Goal: Task Accomplishment & Management: Complete application form

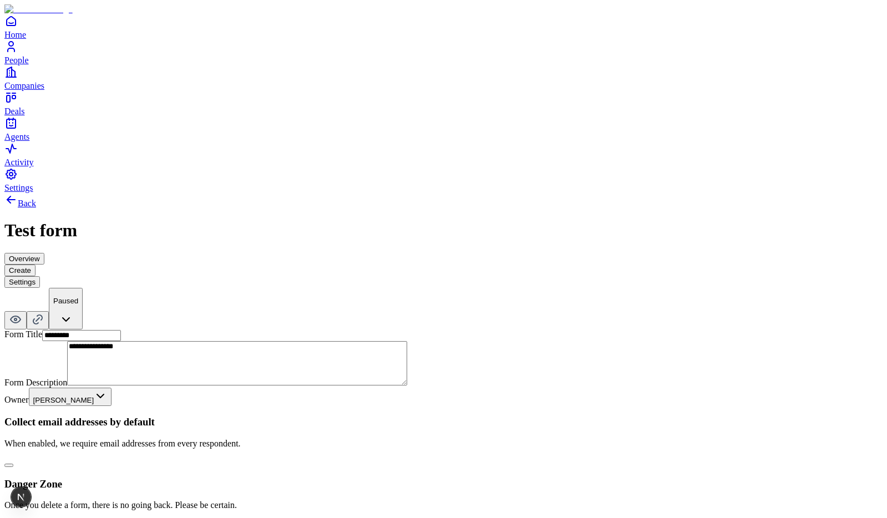
click at [13, 464] on button "button" at bounding box center [8, 465] width 9 height 3
type button "on"
click at [620, 278] on div "**********" at bounding box center [443, 362] width 878 height 338
click at [402, 416] on div "Collect email addresses by default When enabled, we require email addresses fro…" at bounding box center [443, 442] width 878 height 52
click at [13, 464] on button "button" at bounding box center [8, 465] width 9 height 3
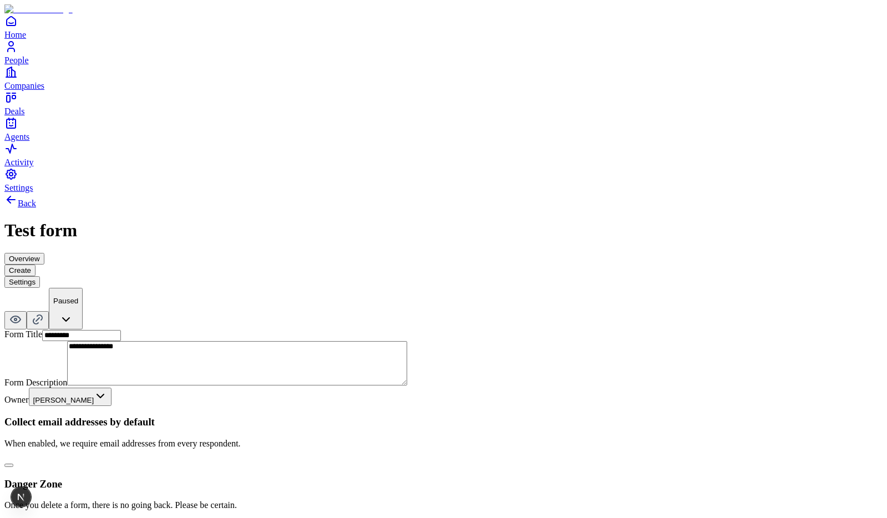
click at [13, 464] on button "button" at bounding box center [8, 465] width 9 height 3
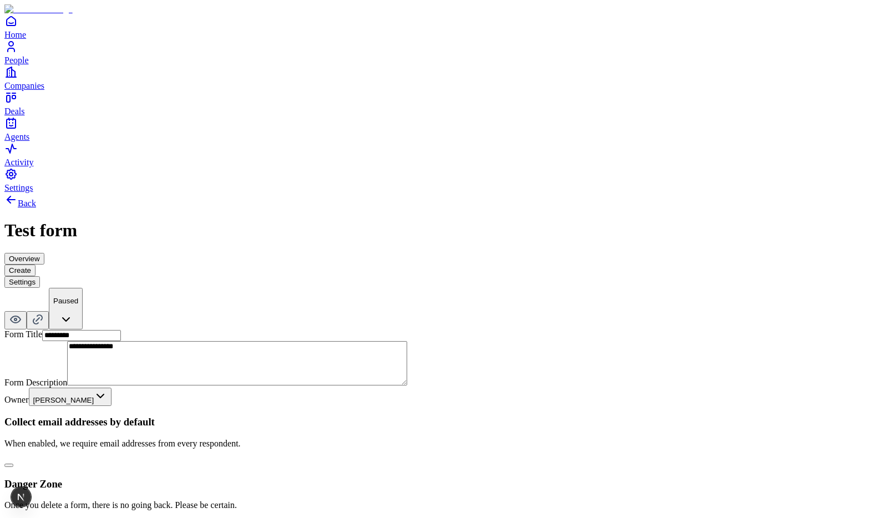
type button "on"
click at [13, 464] on button "button" at bounding box center [8, 465] width 9 height 3
click at [35, 264] on button "Create" at bounding box center [19, 270] width 31 height 12
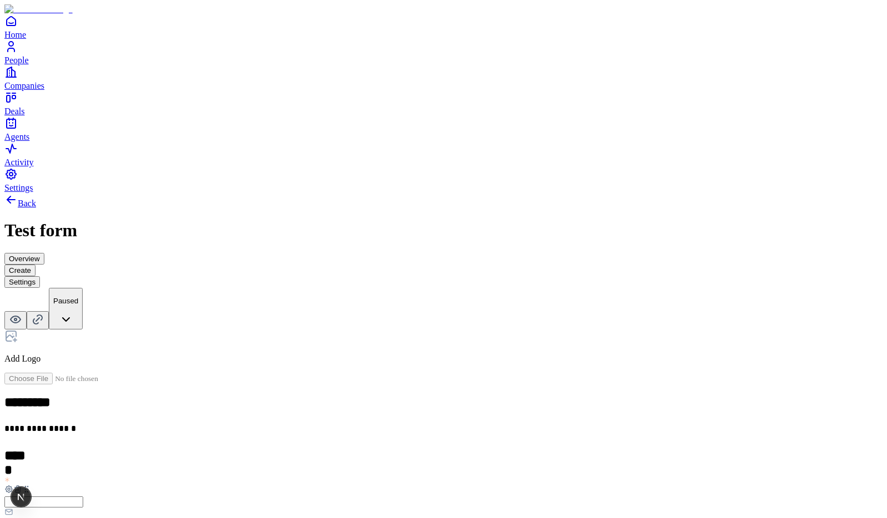
click at [29, 448] on h2 "*****" at bounding box center [16, 456] width 24 height 16
click at [339, 448] on div "***** Add New Element" at bounding box center [443, 491] width 878 height 86
click at [29, 448] on h2 "*****" at bounding box center [16, 456] width 24 height 16
click at [339, 424] on p "**********" at bounding box center [171, 430] width 335 height 13
click at [18, 329] on icon at bounding box center [10, 335] width 13 height 13
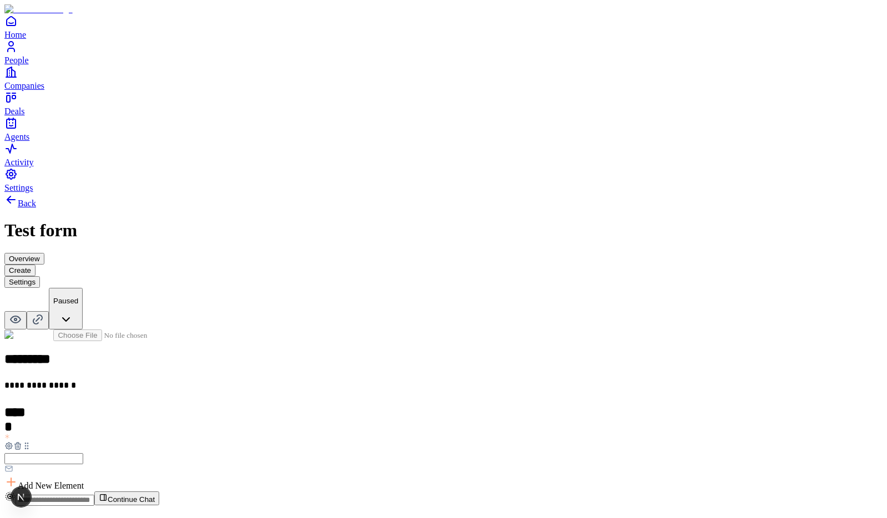
click at [40, 276] on button "Settings" at bounding box center [21, 282] width 35 height 12
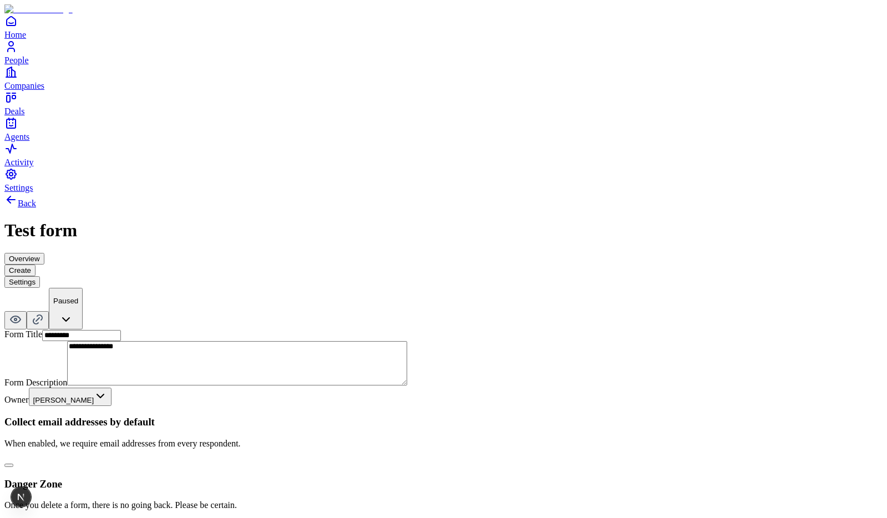
click at [13, 464] on button "button" at bounding box center [8, 465] width 9 height 3
type button "on"
click at [13, 464] on button "button" at bounding box center [8, 465] width 9 height 3
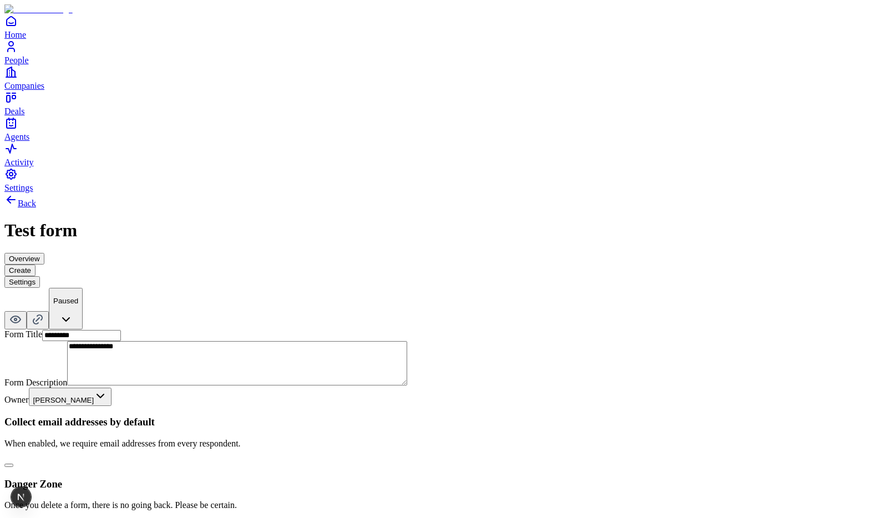
click at [13, 464] on button "button" at bounding box center [8, 465] width 9 height 3
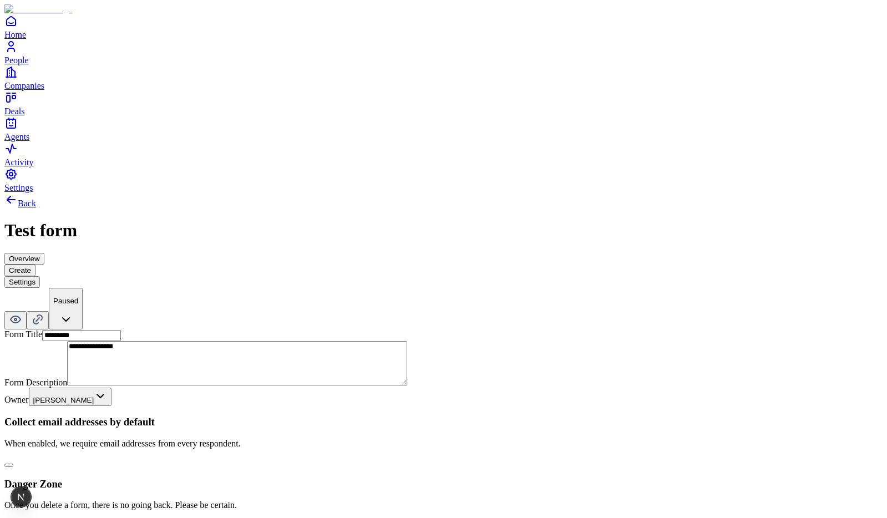
click at [13, 464] on button "button" at bounding box center [8, 465] width 9 height 3
type button "on"
click at [13, 464] on button "button" at bounding box center [8, 465] width 9 height 3
type button "on"
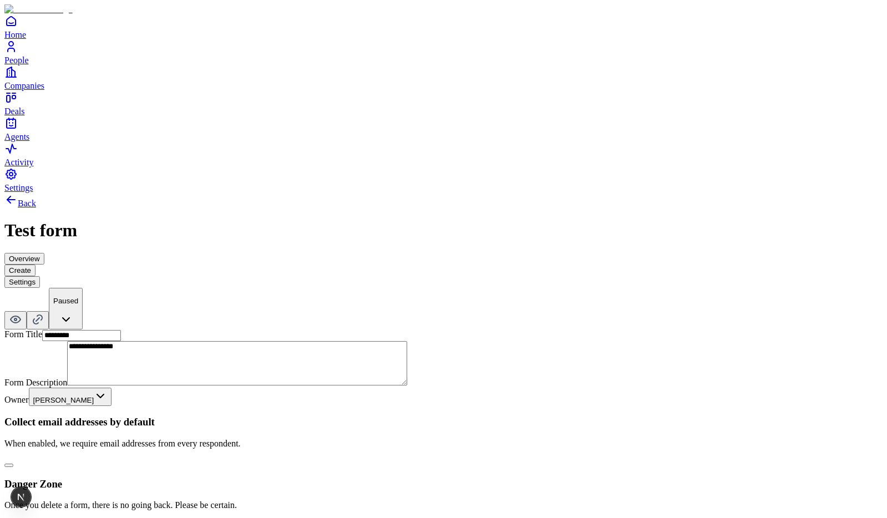
click at [13, 464] on button "button" at bounding box center [8, 465] width 9 height 3
click at [35, 264] on button "Create" at bounding box center [19, 270] width 31 height 12
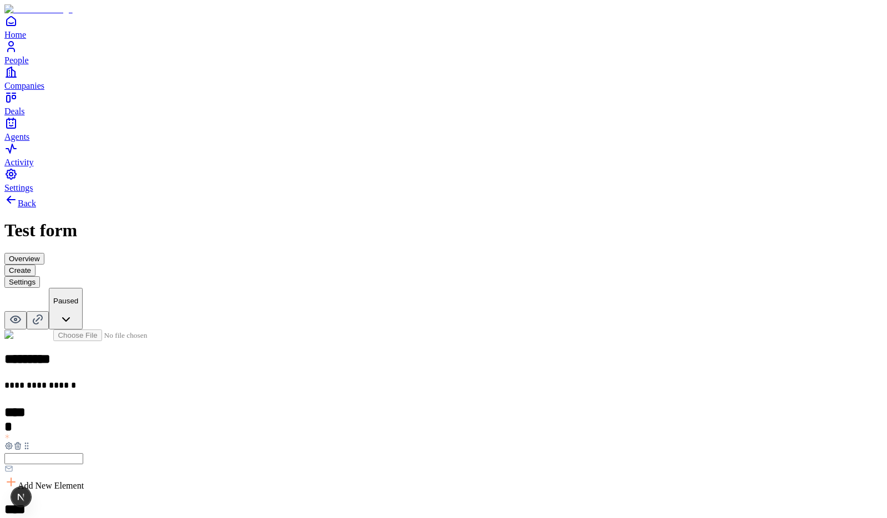
click at [22, 441] on icon at bounding box center [17, 445] width 9 height 9
click at [18, 445] on icon at bounding box center [18, 446] width 0 height 2
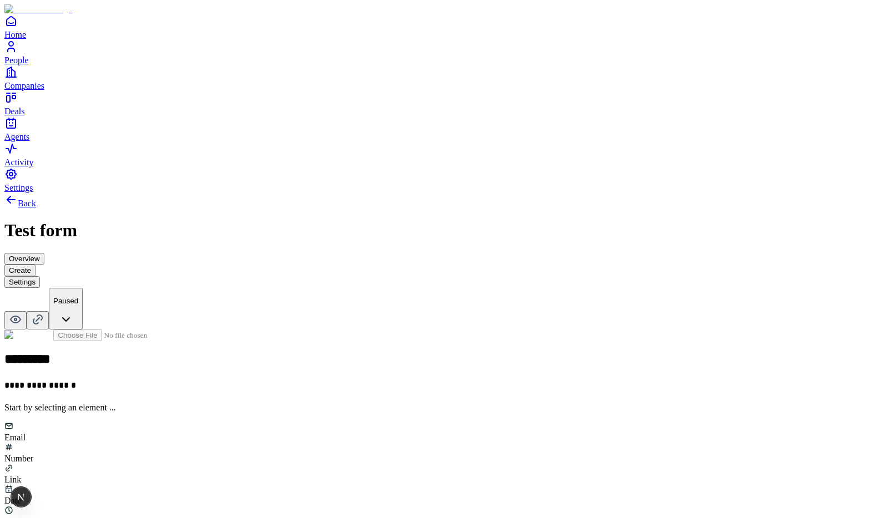
click at [40, 276] on button "Settings" at bounding box center [21, 282] width 35 height 12
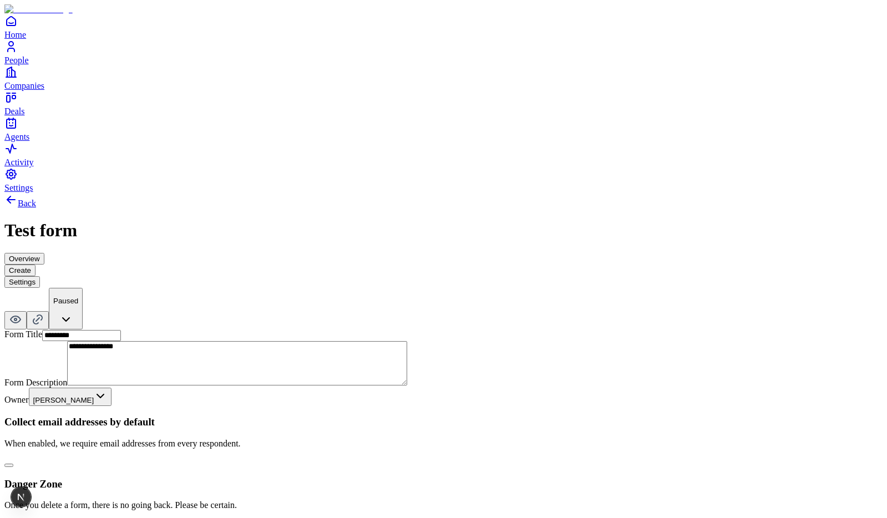
click at [13, 464] on button "button" at bounding box center [8, 465] width 9 height 3
click at [35, 264] on button "Create" at bounding box center [19, 270] width 31 height 12
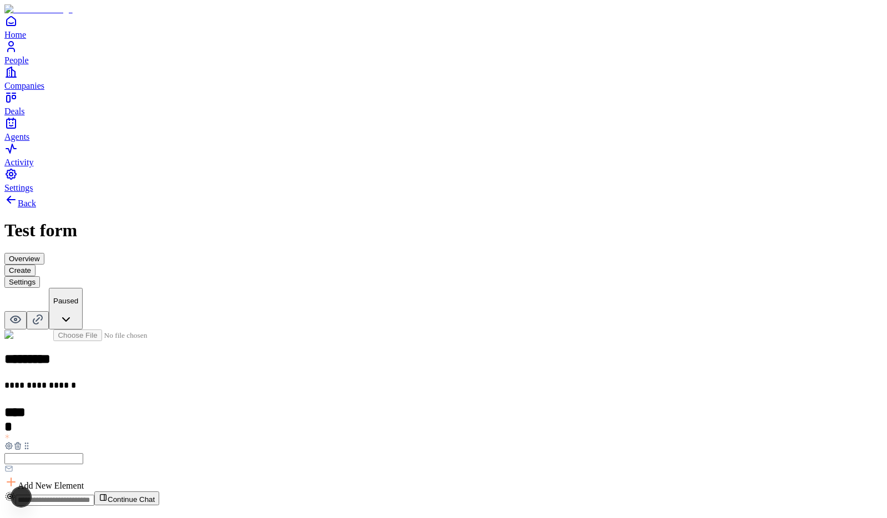
click at [40, 276] on button "Settings" at bounding box center [21, 282] width 35 height 12
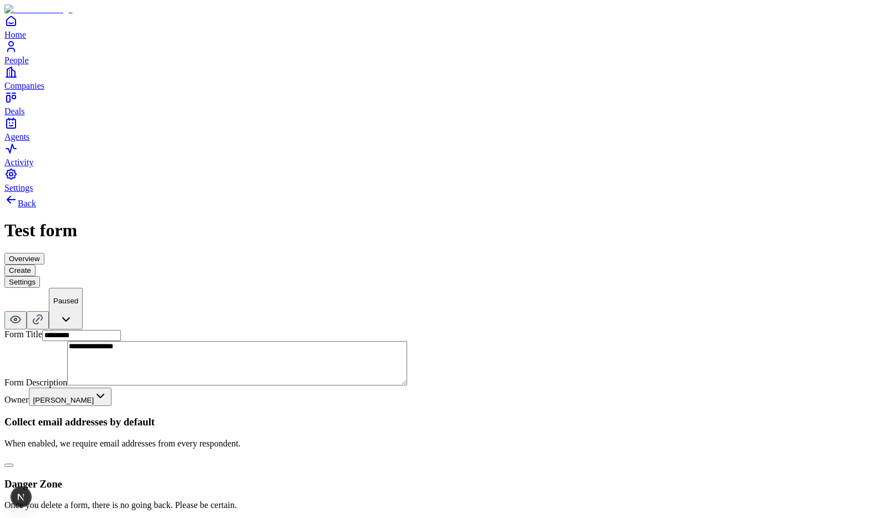
click at [13, 464] on button "button" at bounding box center [8, 465] width 9 height 3
click at [35, 264] on button "Create" at bounding box center [19, 270] width 31 height 12
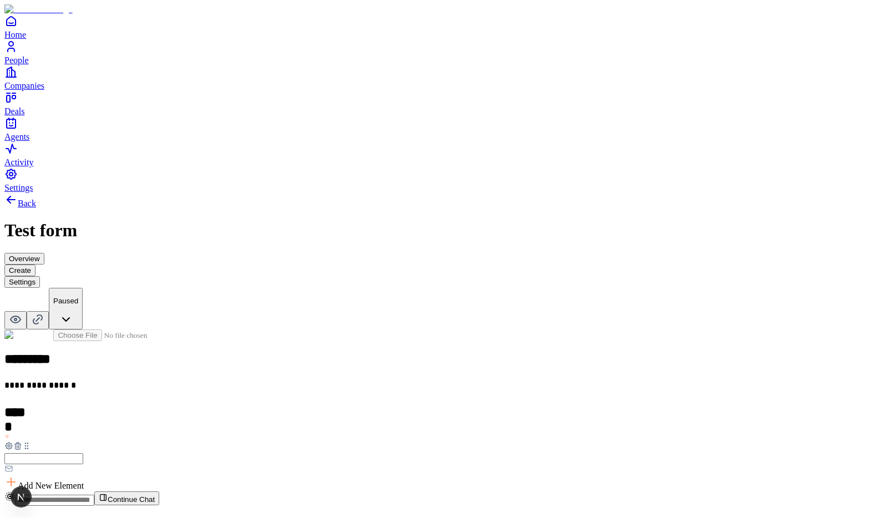
click at [40, 276] on button "Settings" at bounding box center [21, 282] width 35 height 12
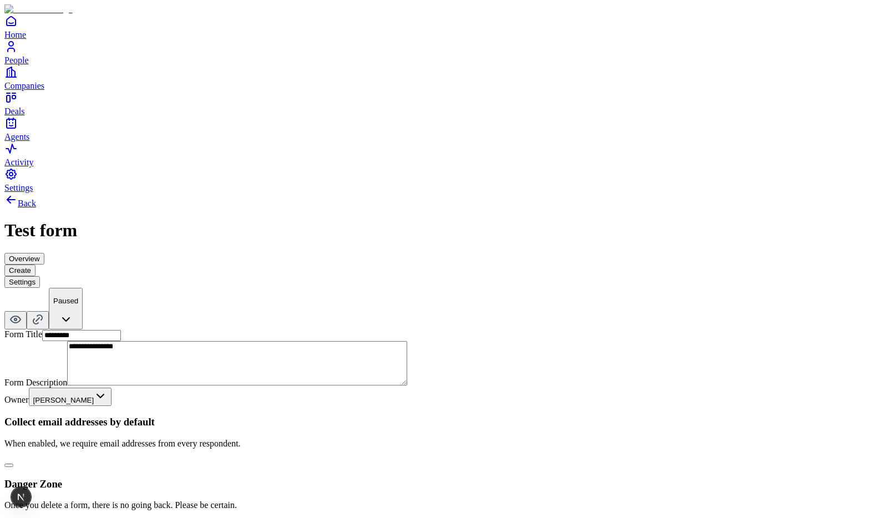
click at [35, 264] on button "Create" at bounding box center [19, 270] width 31 height 12
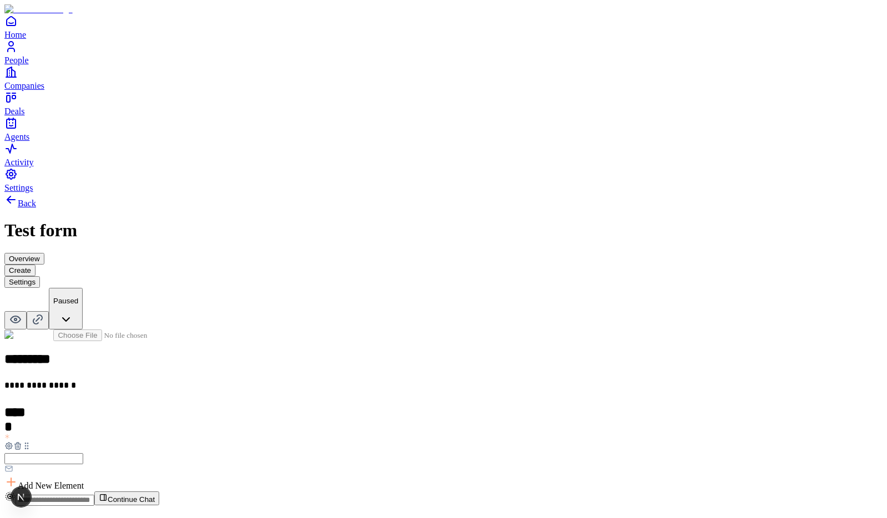
click at [22, 441] on icon at bounding box center [17, 445] width 9 height 9
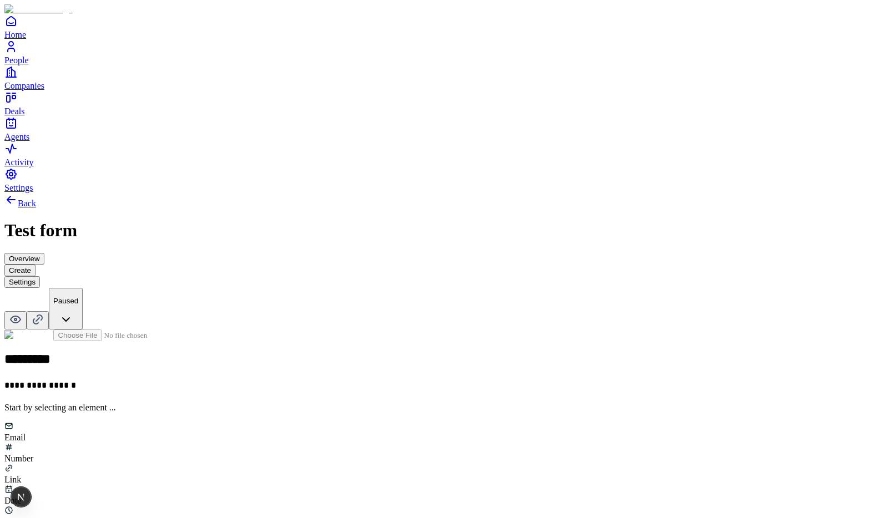
click at [40, 276] on button "Settings" at bounding box center [21, 282] width 35 height 12
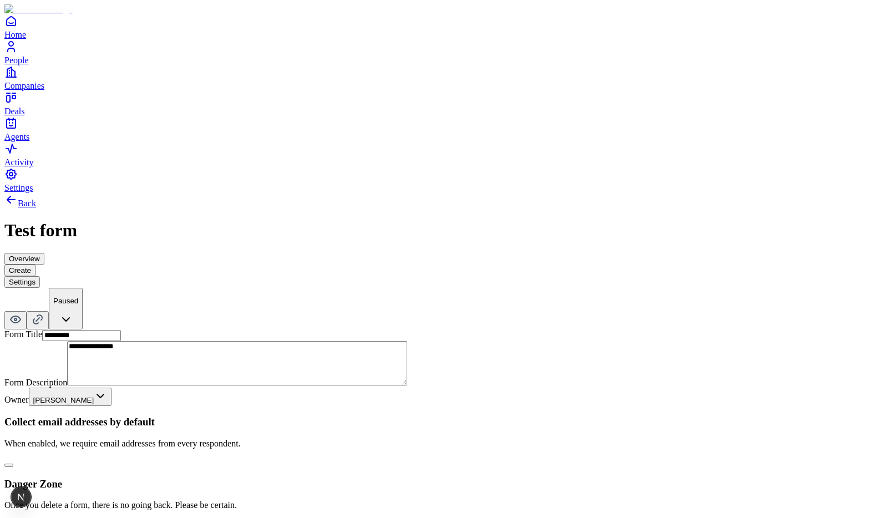
click at [13, 464] on button "button" at bounding box center [8, 465] width 9 height 3
type button "on"
click at [13, 464] on button "button" at bounding box center [8, 465] width 9 height 3
click at [35, 264] on button "Create" at bounding box center [19, 270] width 31 height 12
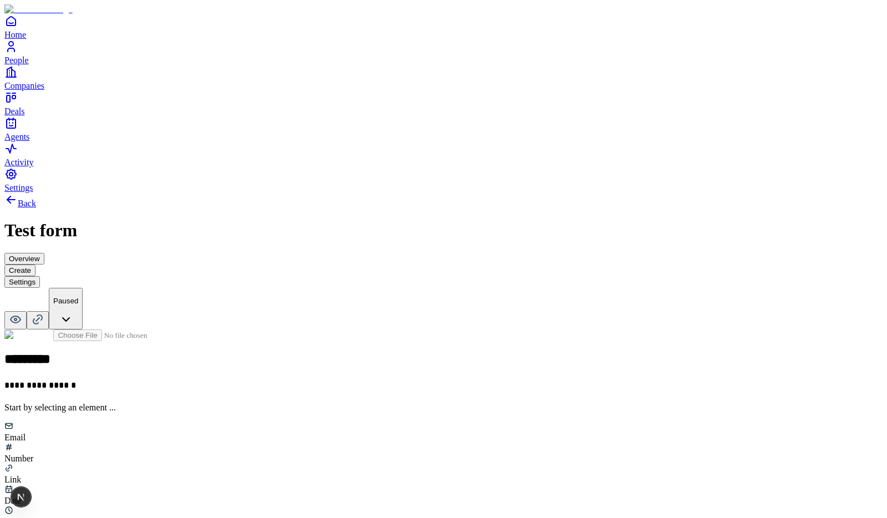
click at [40, 276] on button "Settings" at bounding box center [21, 282] width 35 height 12
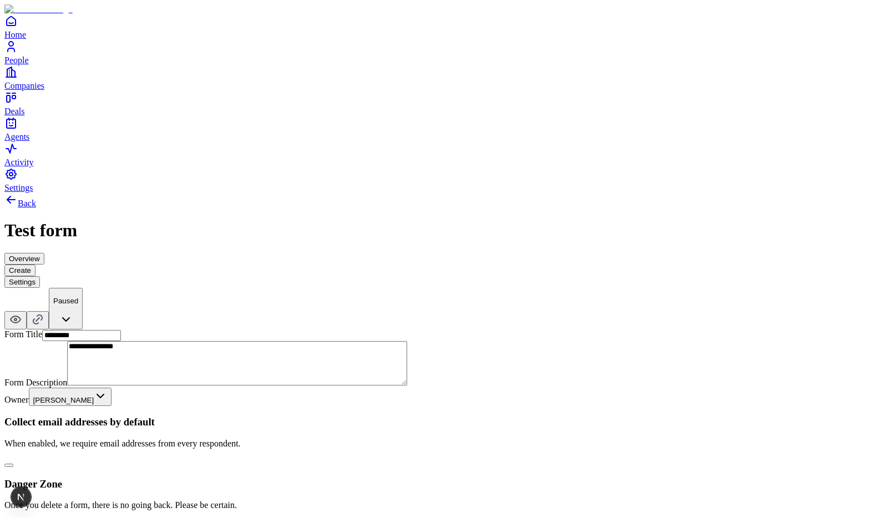
click at [13, 464] on button "button" at bounding box center [8, 465] width 9 height 3
click at [35, 264] on button "Create" at bounding box center [19, 270] width 31 height 12
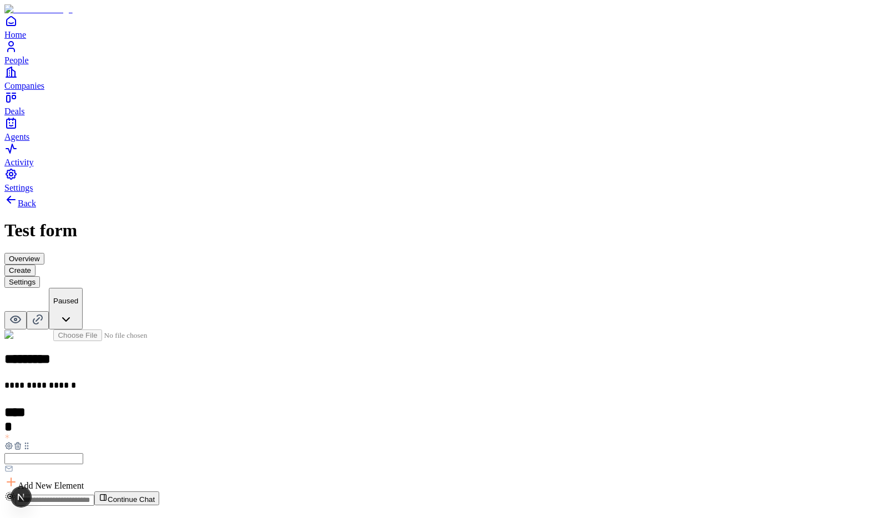
click at [40, 276] on button "Settings" at bounding box center [21, 282] width 35 height 12
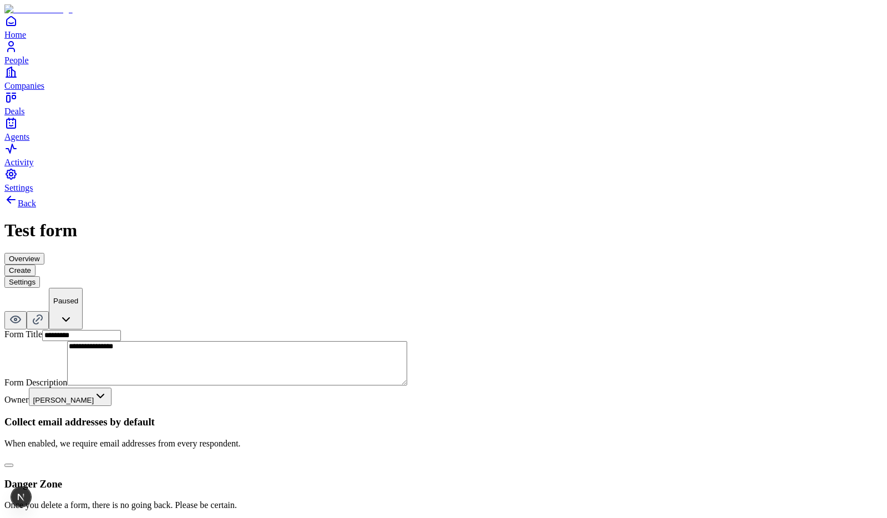
click at [13, 464] on button "button" at bounding box center [8, 465] width 9 height 3
type button "on"
click at [35, 264] on button "Create" at bounding box center [19, 270] width 31 height 12
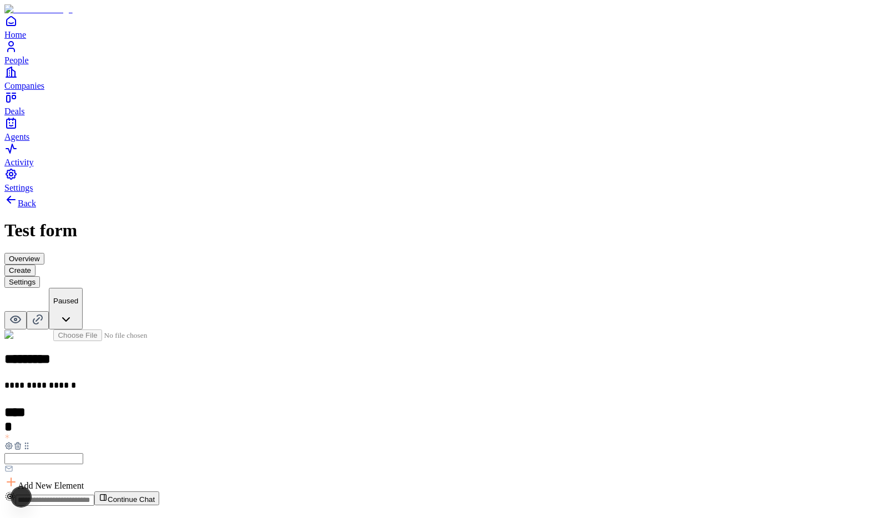
click at [22, 441] on icon at bounding box center [17, 445] width 9 height 9
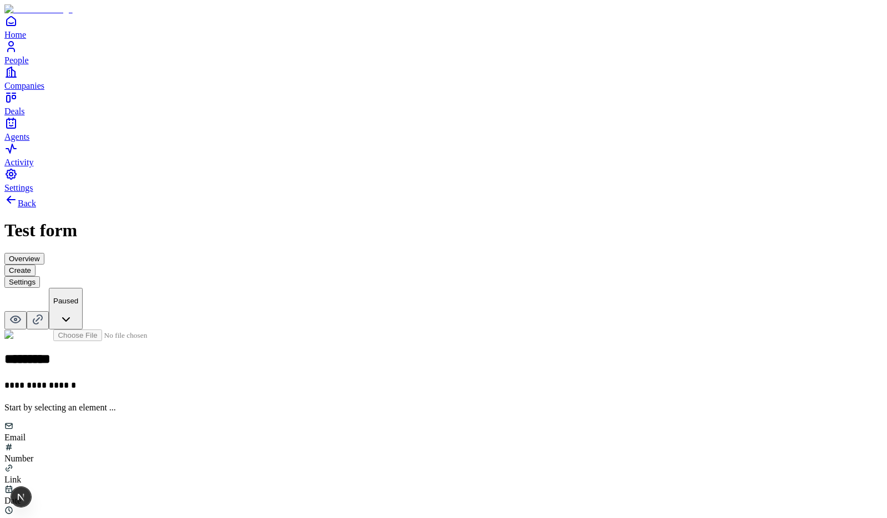
click at [40, 276] on button "Settings" at bounding box center [21, 282] width 35 height 12
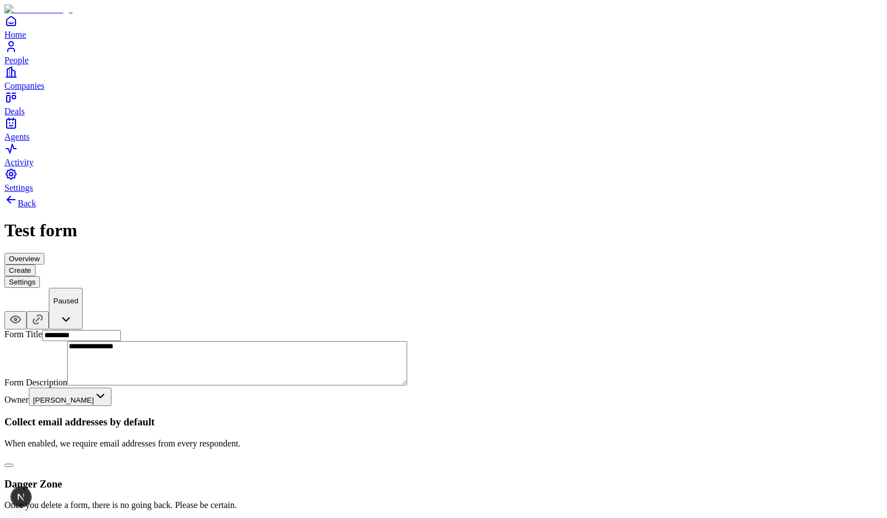
click at [13, 464] on button "button" at bounding box center [8, 465] width 9 height 3
type button "on"
click at [13, 464] on button "button" at bounding box center [8, 465] width 9 height 3
click at [35, 264] on button "Create" at bounding box center [19, 270] width 31 height 12
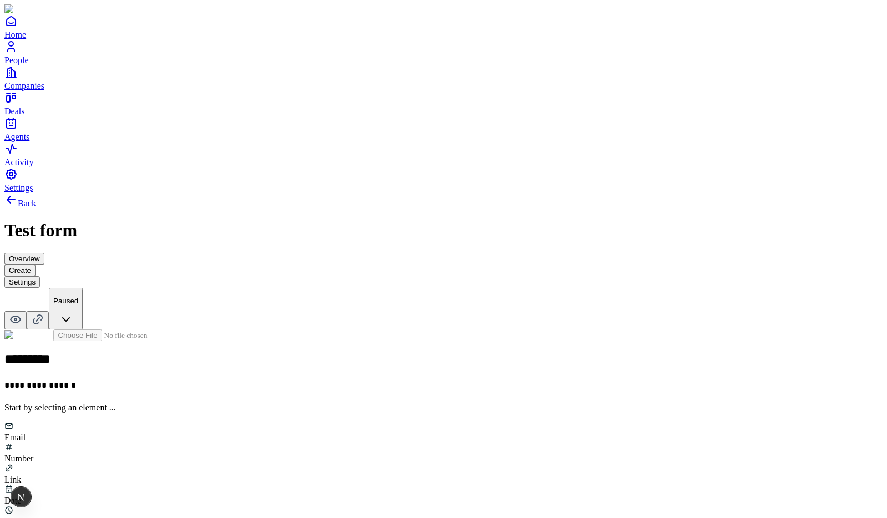
click at [40, 276] on button "Settings" at bounding box center [21, 282] width 35 height 12
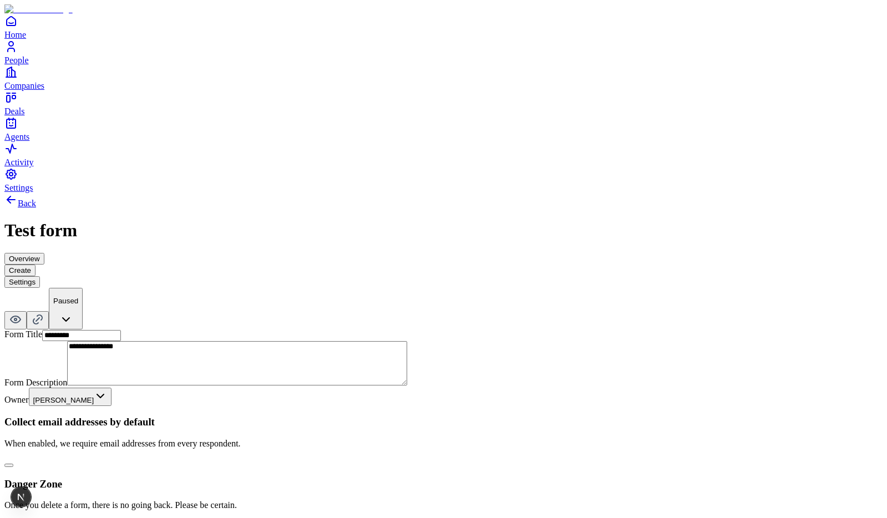
click at [35, 264] on button "Create" at bounding box center [19, 270] width 31 height 12
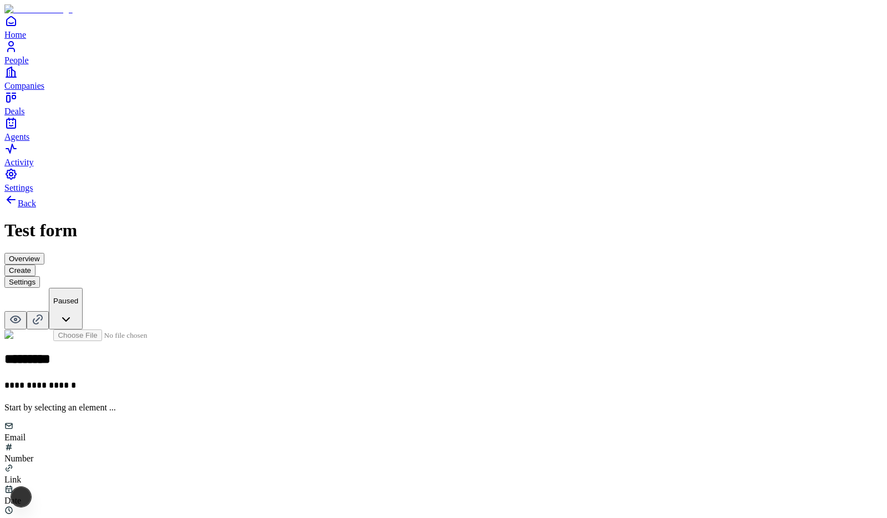
click at [40, 276] on button "Settings" at bounding box center [21, 282] width 35 height 12
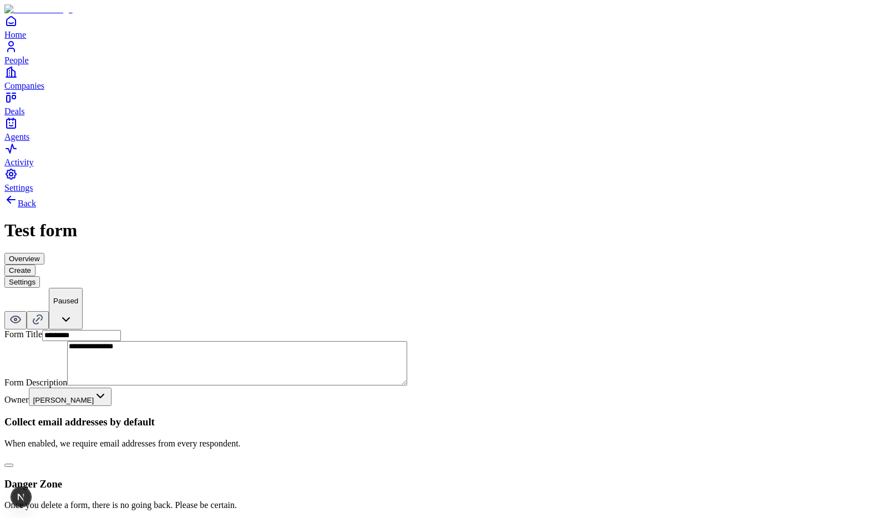
click at [13, 464] on button "button" at bounding box center [8, 465] width 9 height 3
click at [35, 264] on button "Create" at bounding box center [19, 270] width 31 height 12
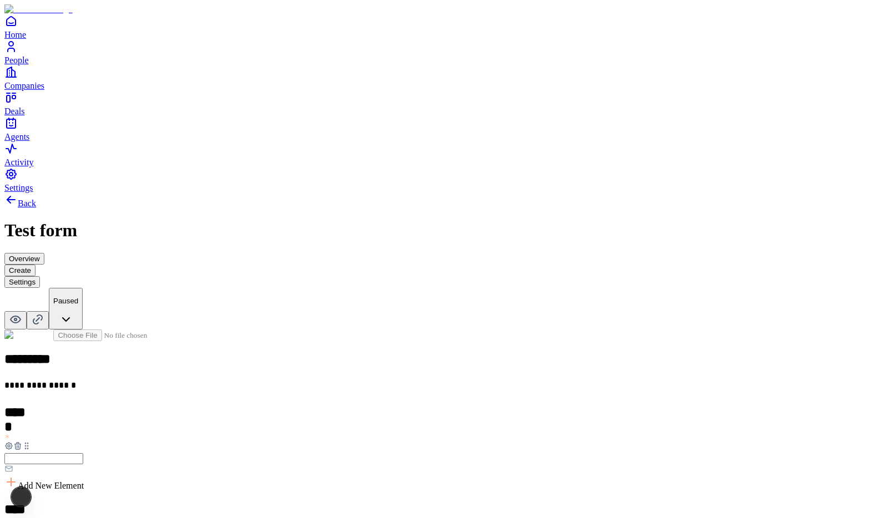
click at [17, 445] on icon at bounding box center [17, 446] width 0 height 2
click at [20, 444] on icon at bounding box center [17, 446] width 5 height 5
click at [40, 276] on button "Settings" at bounding box center [21, 282] width 35 height 12
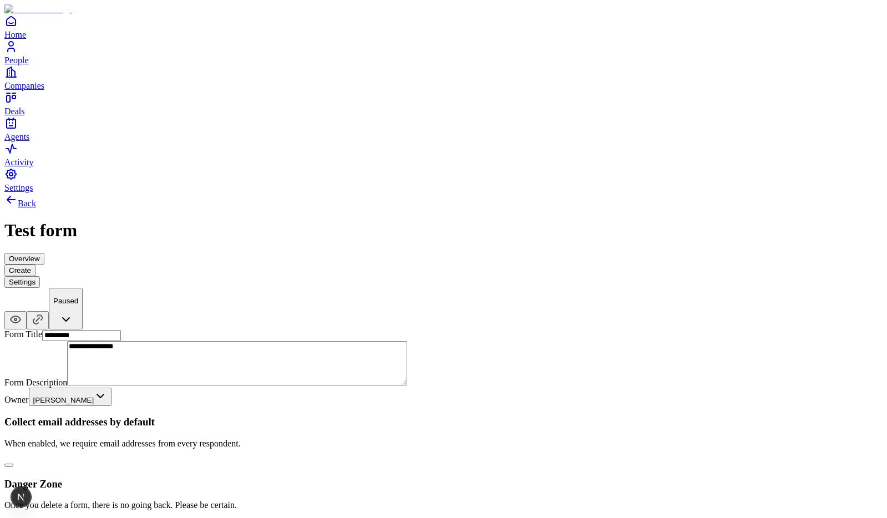
click at [13, 464] on button "button" at bounding box center [8, 465] width 9 height 3
click at [35, 264] on button "Create" at bounding box center [19, 270] width 31 height 12
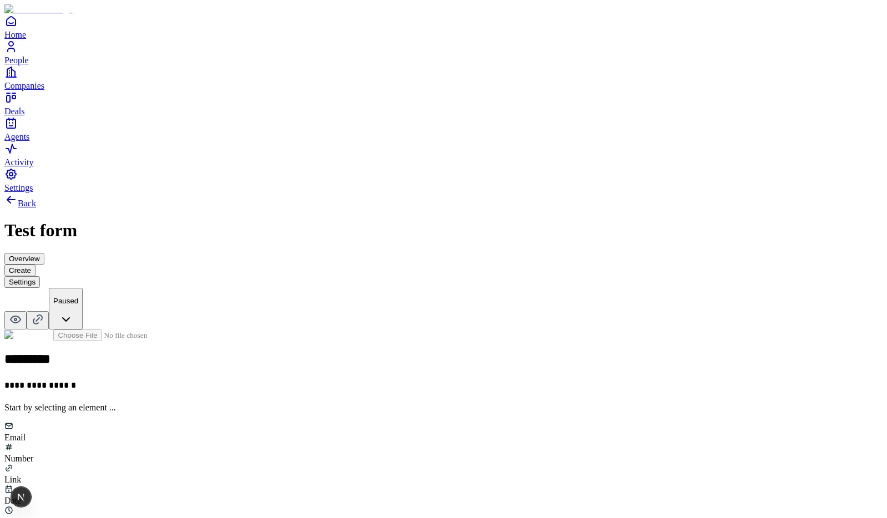
click at [40, 276] on button "Settings" at bounding box center [21, 282] width 35 height 12
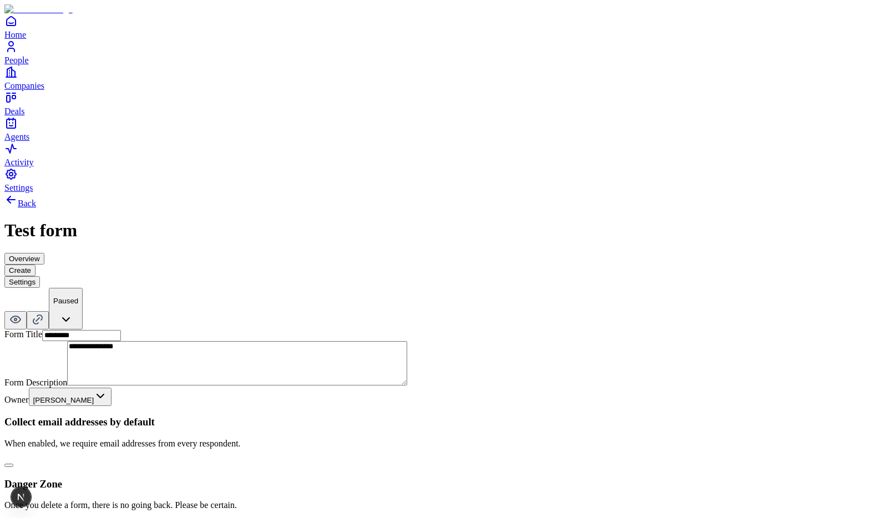
click at [13, 464] on button "button" at bounding box center [8, 465] width 9 height 3
click at [35, 264] on button "Create" at bounding box center [19, 270] width 31 height 12
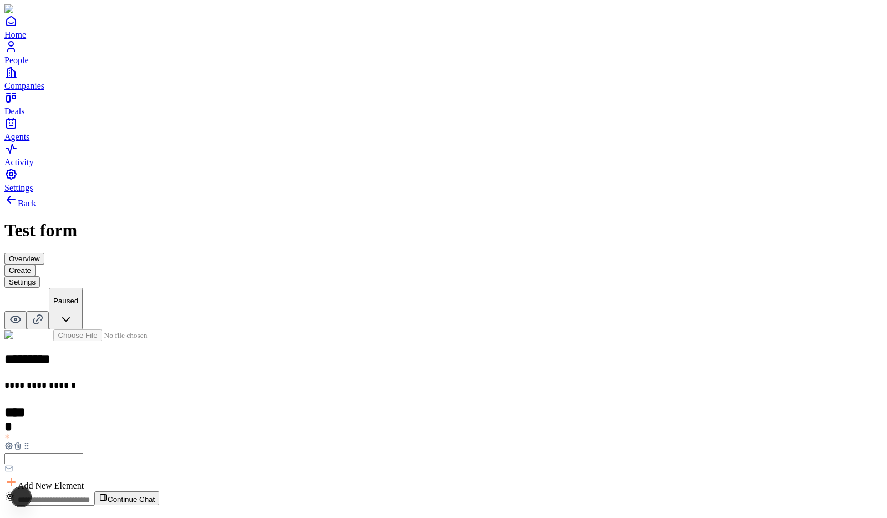
click at [40, 276] on button "Settings" at bounding box center [21, 282] width 35 height 12
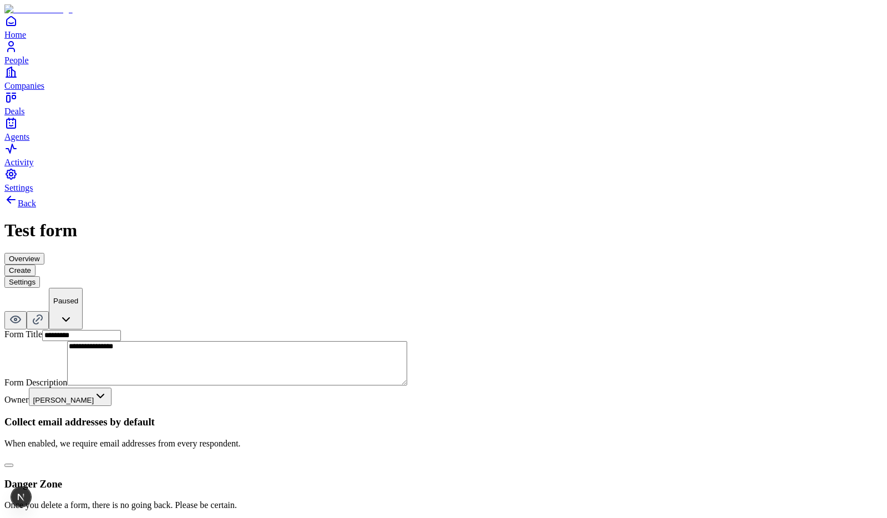
click at [13, 464] on button "button" at bounding box center [8, 465] width 9 height 3
click at [35, 264] on button "Create" at bounding box center [19, 270] width 31 height 12
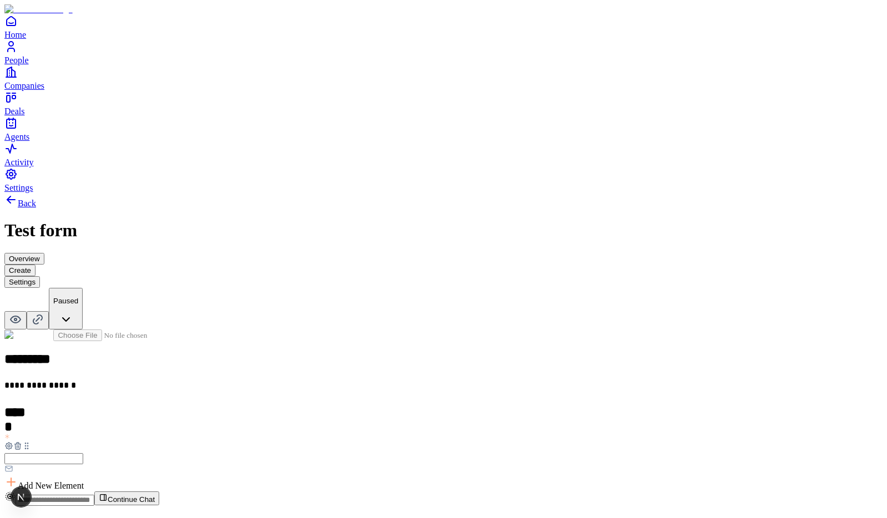
click at [40, 276] on button "Settings" at bounding box center [21, 282] width 35 height 12
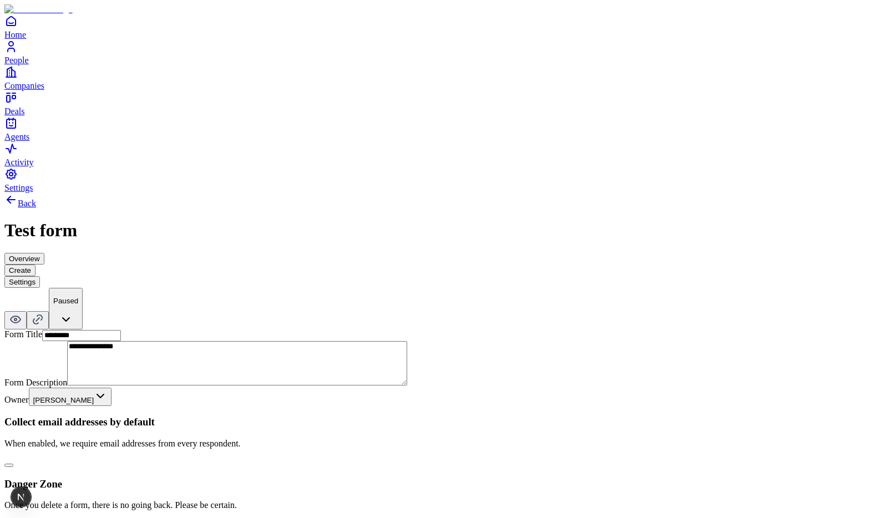
click at [35, 264] on button "Create" at bounding box center [19, 270] width 31 height 12
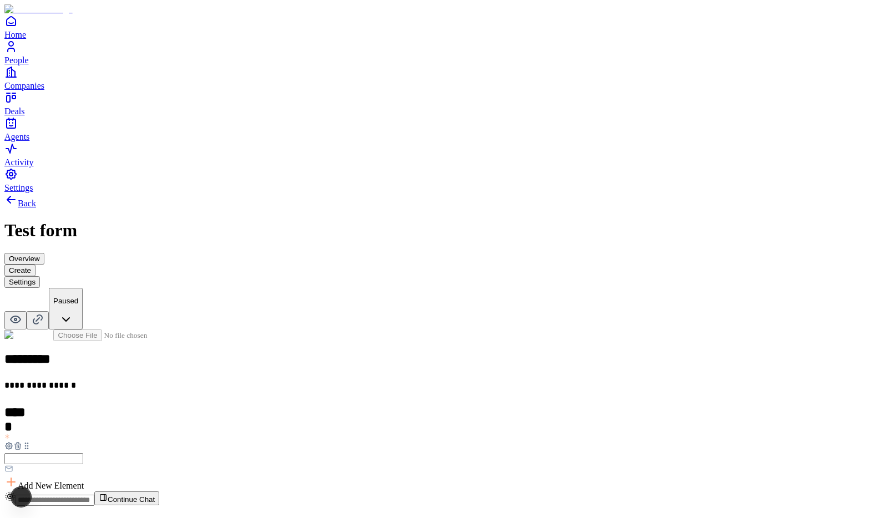
click at [22, 441] on icon at bounding box center [17, 445] width 9 height 9
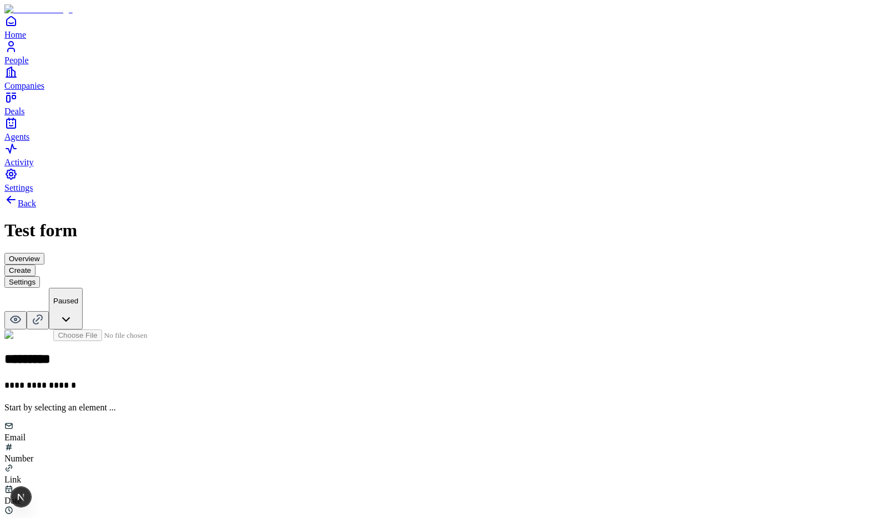
click at [40, 276] on button "Settings" at bounding box center [21, 282] width 35 height 12
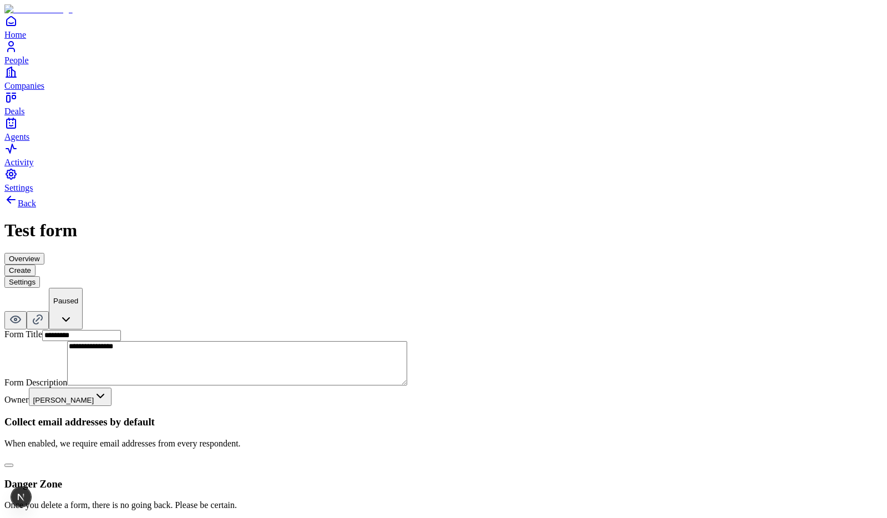
click at [13, 464] on button "button" at bounding box center [8, 465] width 9 height 3
click at [35, 264] on button "Create" at bounding box center [19, 270] width 31 height 12
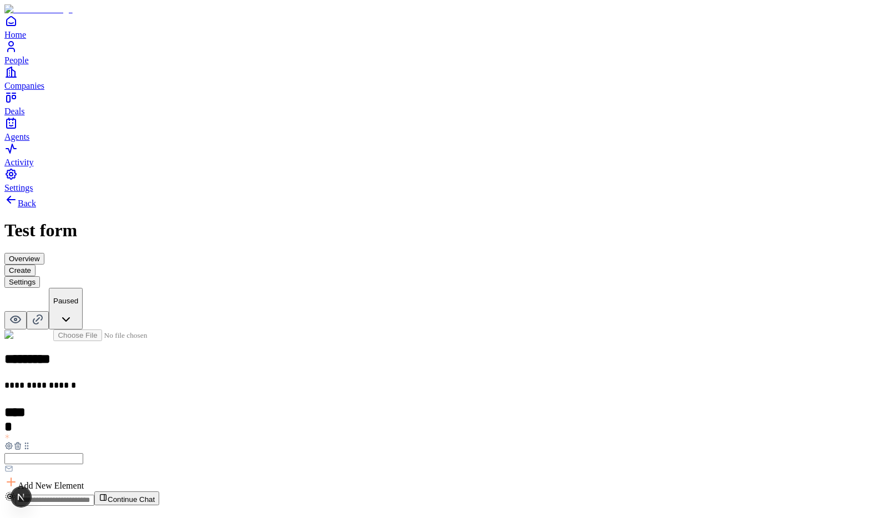
click at [40, 276] on button "Settings" at bounding box center [21, 282] width 35 height 12
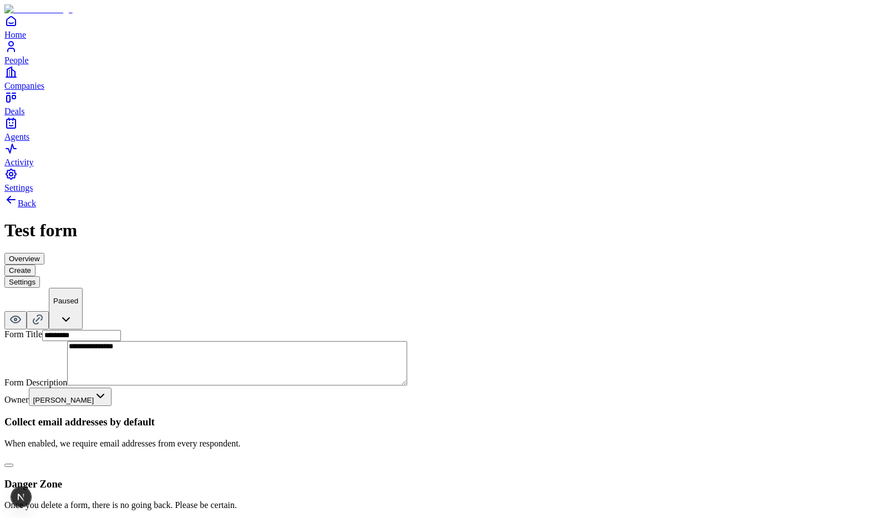
click at [13, 464] on button "button" at bounding box center [8, 465] width 9 height 3
click at [35, 264] on button "Create" at bounding box center [19, 270] width 31 height 12
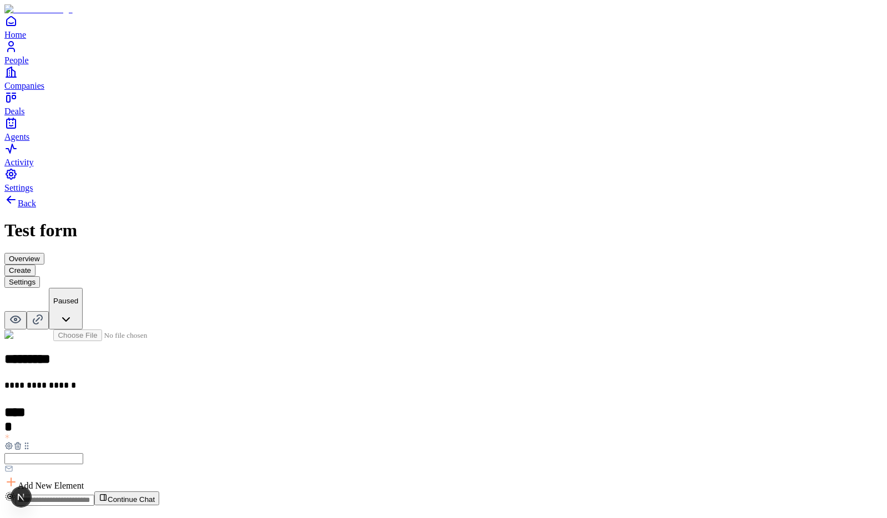
click at [40, 276] on button "Settings" at bounding box center [21, 282] width 35 height 12
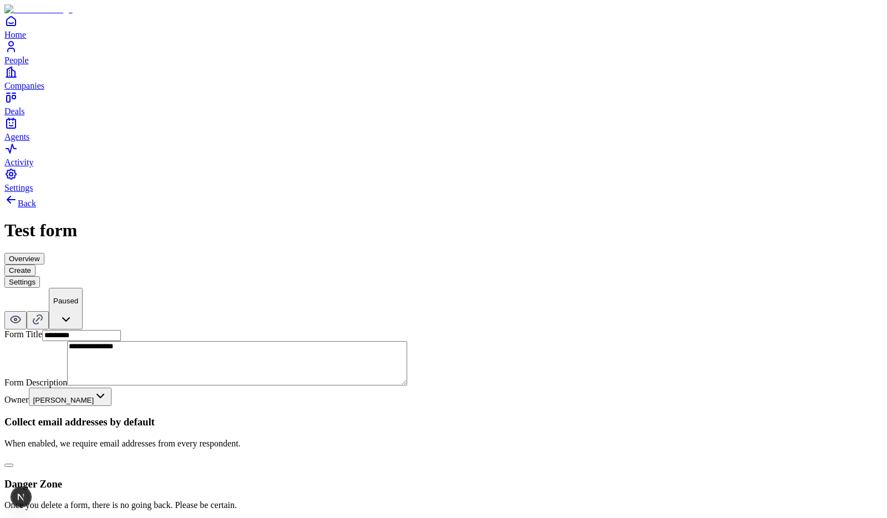
click at [35, 264] on button "Create" at bounding box center [19, 270] width 31 height 12
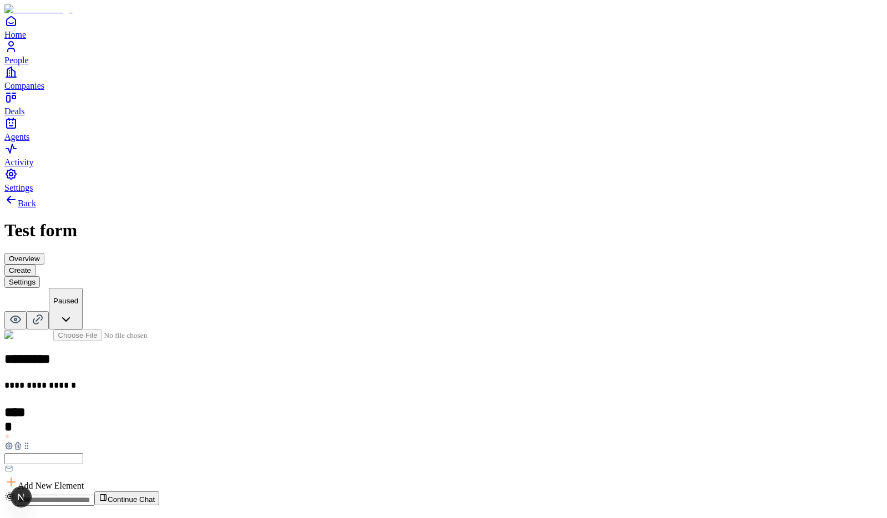
click at [40, 276] on button "Settings" at bounding box center [21, 282] width 35 height 12
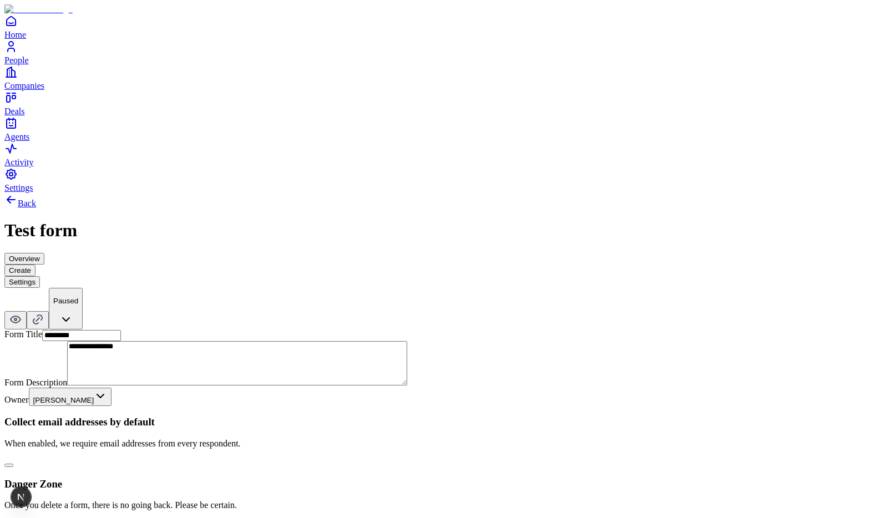
click at [35, 264] on button "Create" at bounding box center [19, 270] width 31 height 12
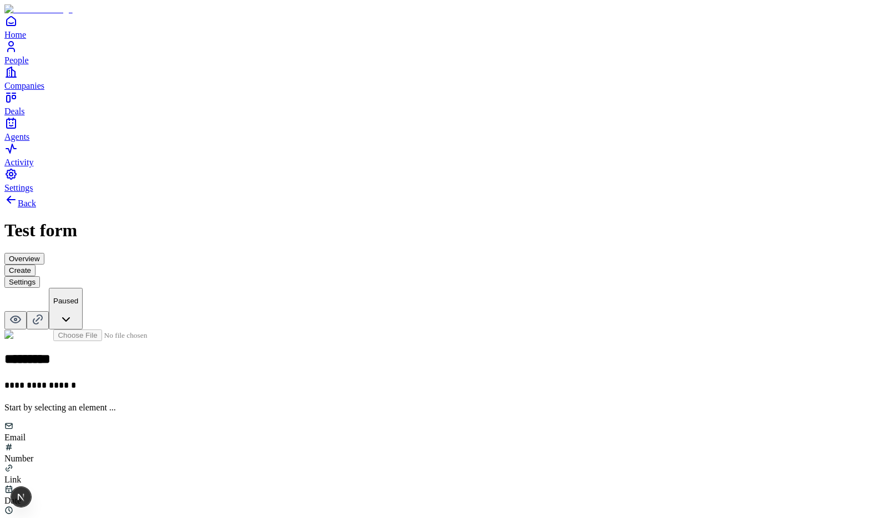
click at [40, 276] on button "Settings" at bounding box center [21, 282] width 35 height 12
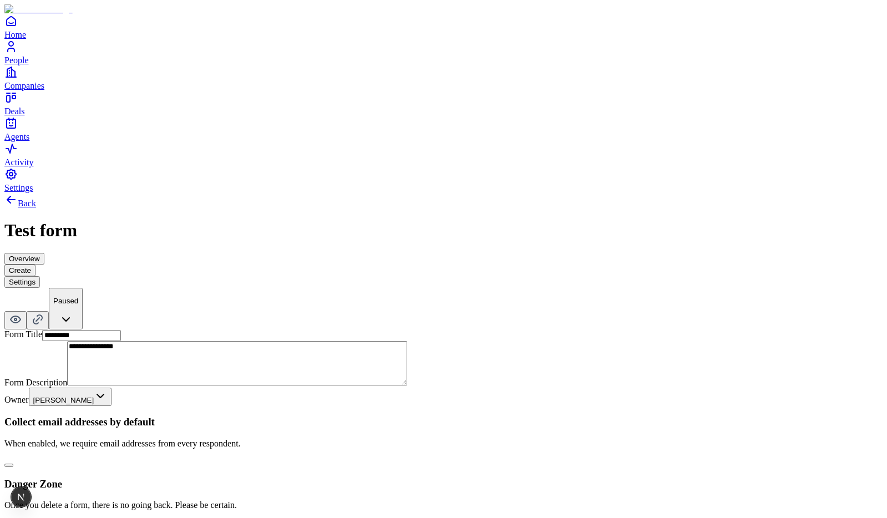
click at [13, 464] on button "button" at bounding box center [8, 465] width 9 height 3
click at [35, 264] on button "Create" at bounding box center [19, 270] width 31 height 12
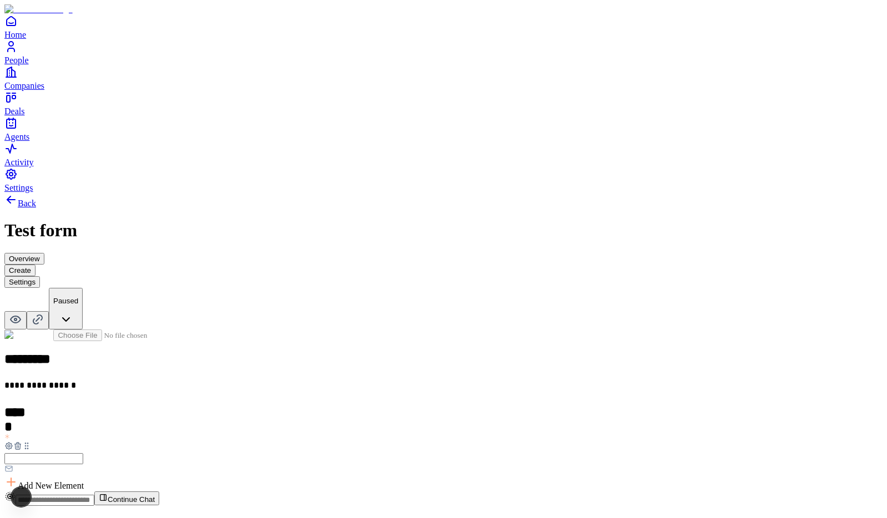
click at [40, 276] on button "Settings" at bounding box center [21, 282] width 35 height 12
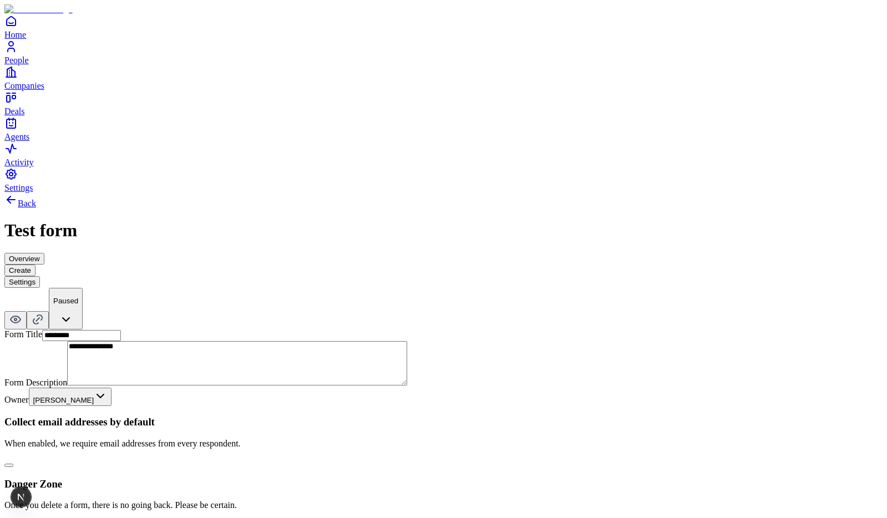
click at [13, 464] on button "button" at bounding box center [8, 465] width 9 height 3
click at [35, 264] on button "Create" at bounding box center [19, 270] width 31 height 12
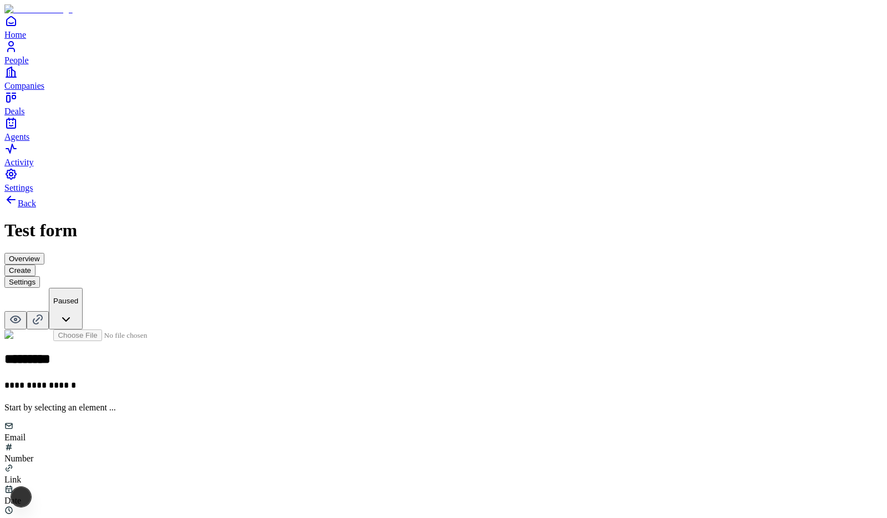
click at [40, 276] on button "Settings" at bounding box center [21, 282] width 35 height 12
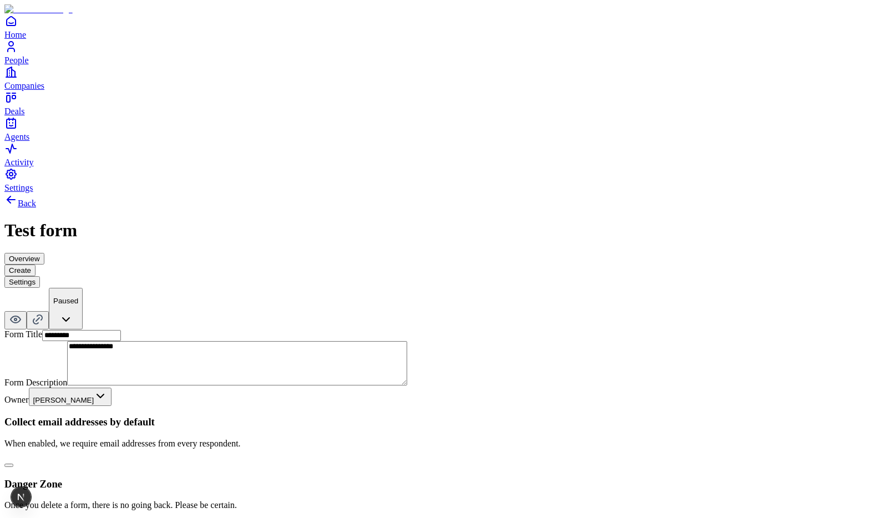
click at [599, 223] on div "**********" at bounding box center [443, 362] width 878 height 338
click at [650, 193] on div "**********" at bounding box center [443, 362] width 878 height 338
click at [35, 264] on button "Create" at bounding box center [19, 270] width 31 height 12
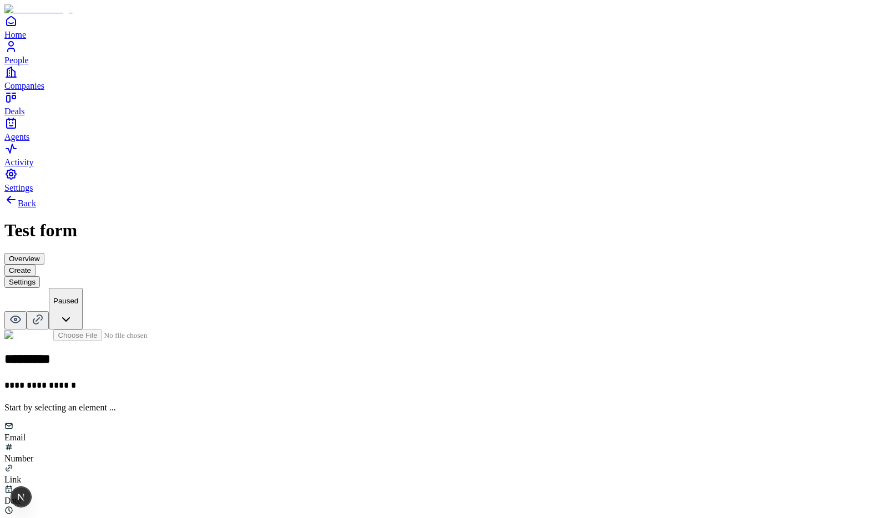
click at [40, 276] on button "Settings" at bounding box center [21, 282] width 35 height 12
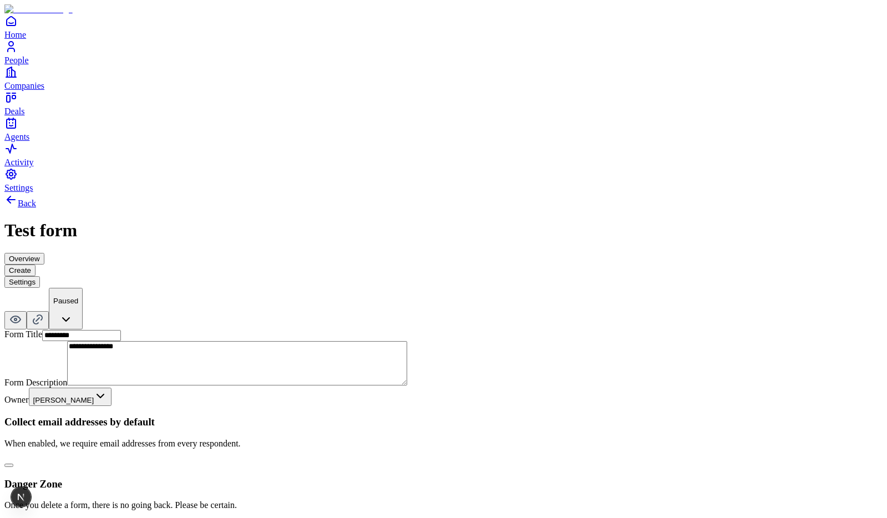
click at [35, 264] on button "Create" at bounding box center [19, 270] width 31 height 12
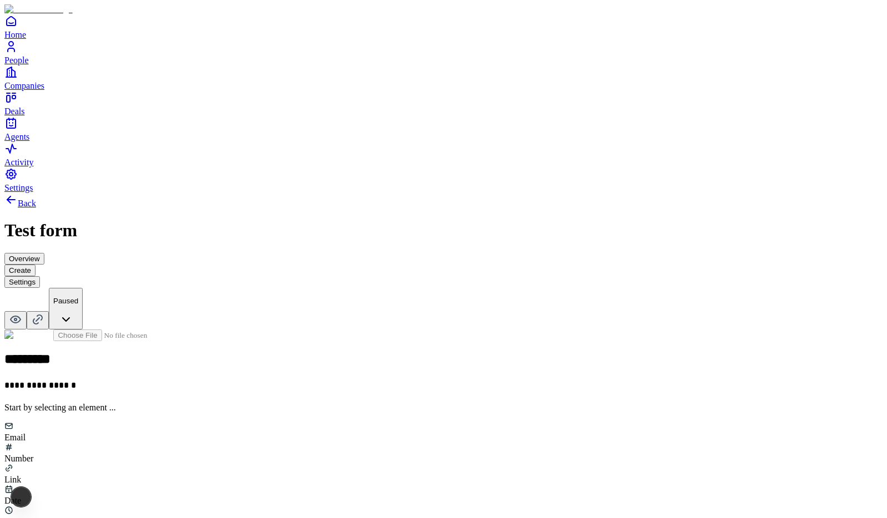
click at [40, 276] on button "Settings" at bounding box center [21, 282] width 35 height 12
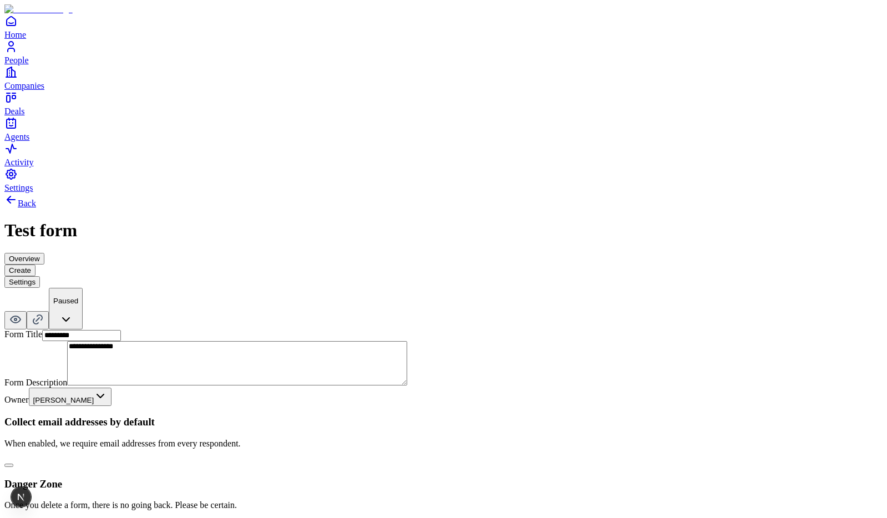
click at [35, 264] on button "Create" at bounding box center [19, 270] width 31 height 12
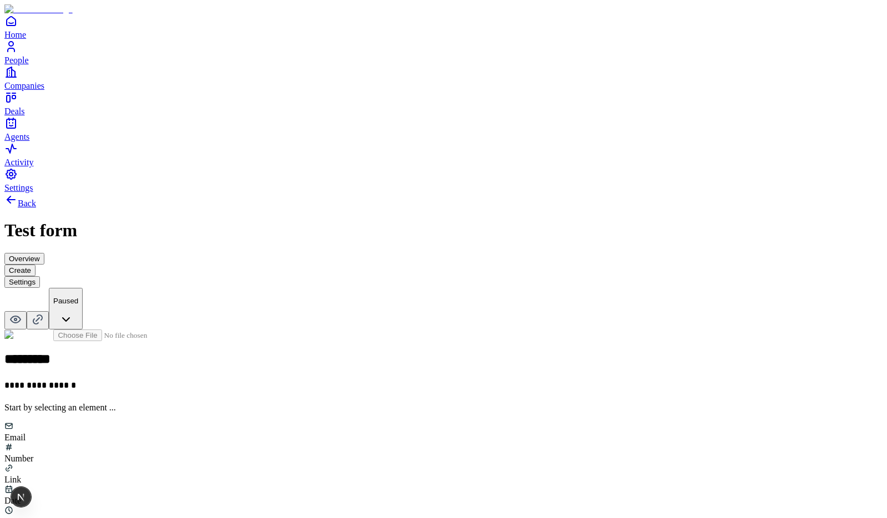
click at [40, 276] on button "Settings" at bounding box center [21, 282] width 35 height 12
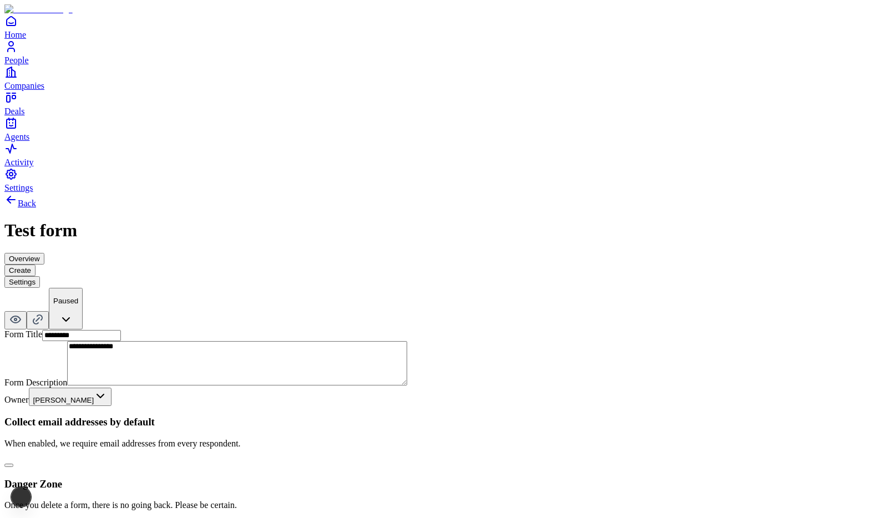
click at [35, 264] on button "Create" at bounding box center [19, 270] width 31 height 12
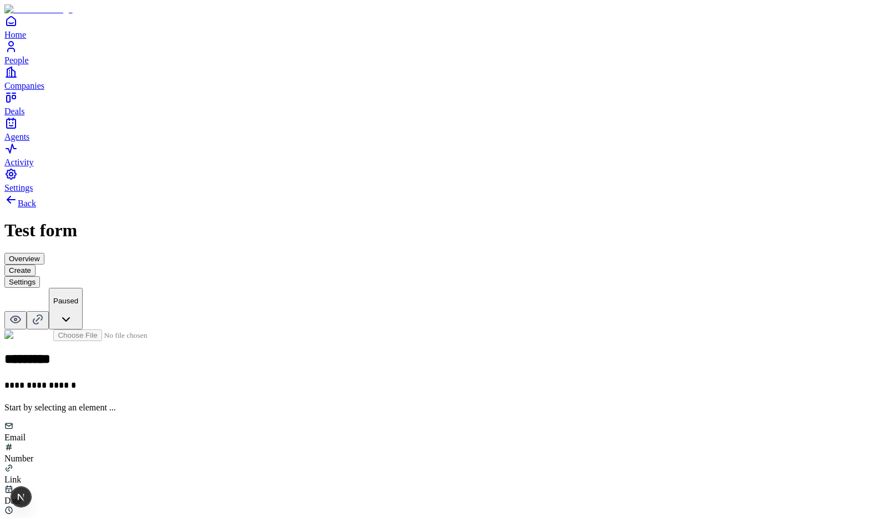
click at [340, 421] on div "Email" at bounding box center [443, 431] width 878 height 21
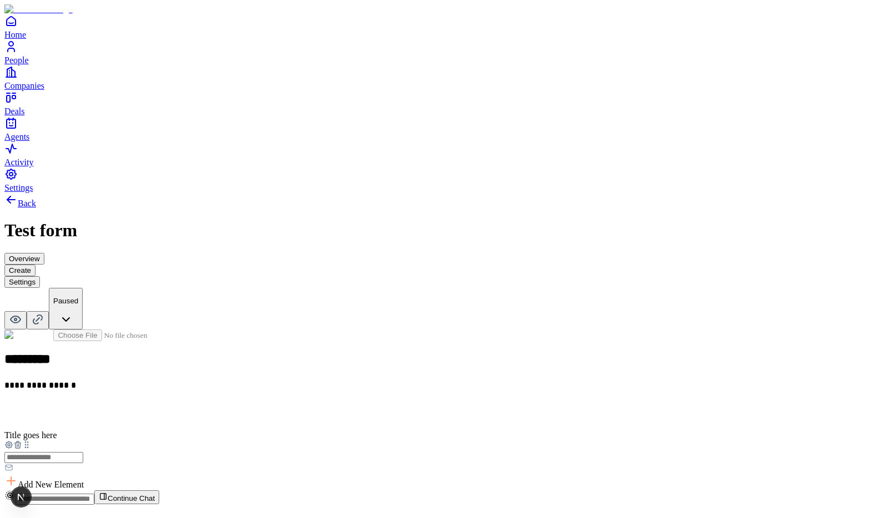
click at [40, 276] on button "Settings" at bounding box center [21, 282] width 35 height 12
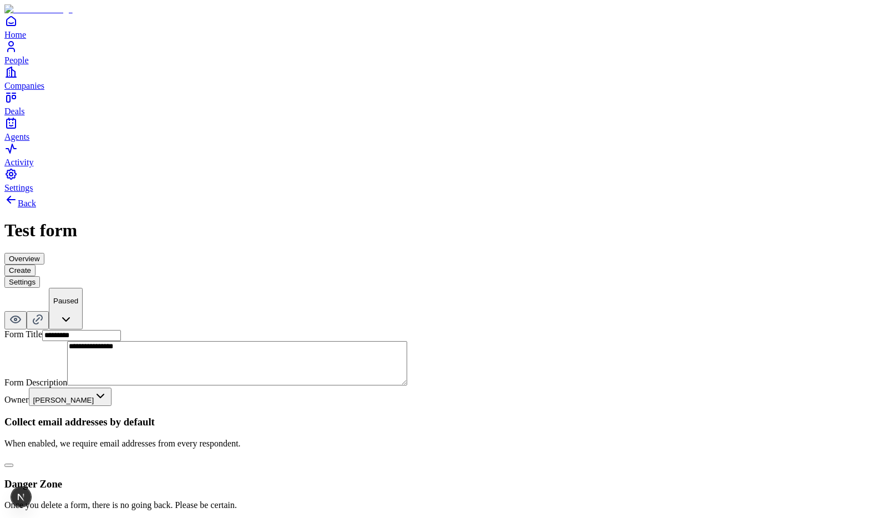
click at [35, 264] on button "Create" at bounding box center [19, 270] width 31 height 12
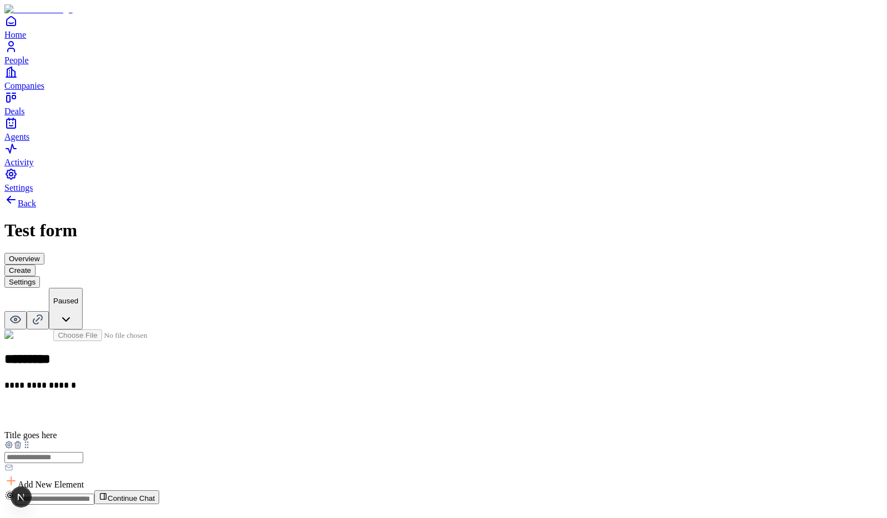
click at [40, 276] on button "Settings" at bounding box center [21, 282] width 35 height 12
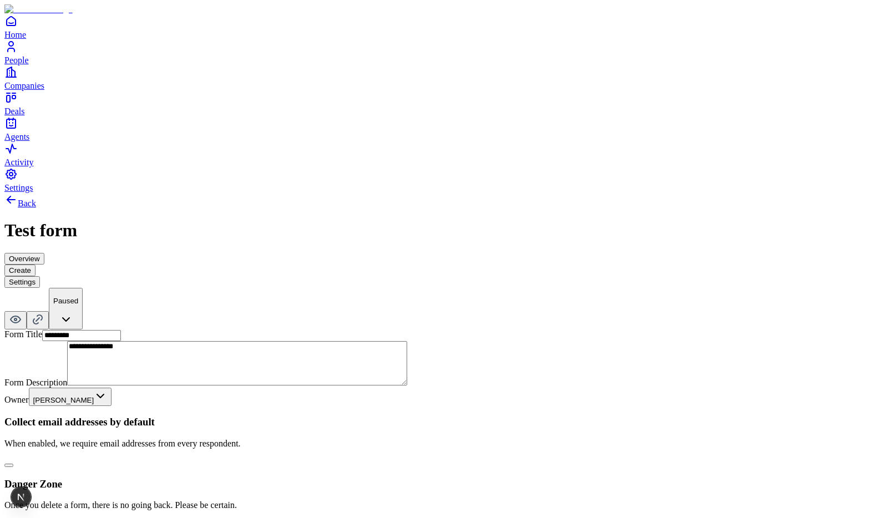
click at [35, 264] on button "Create" at bounding box center [19, 270] width 31 height 12
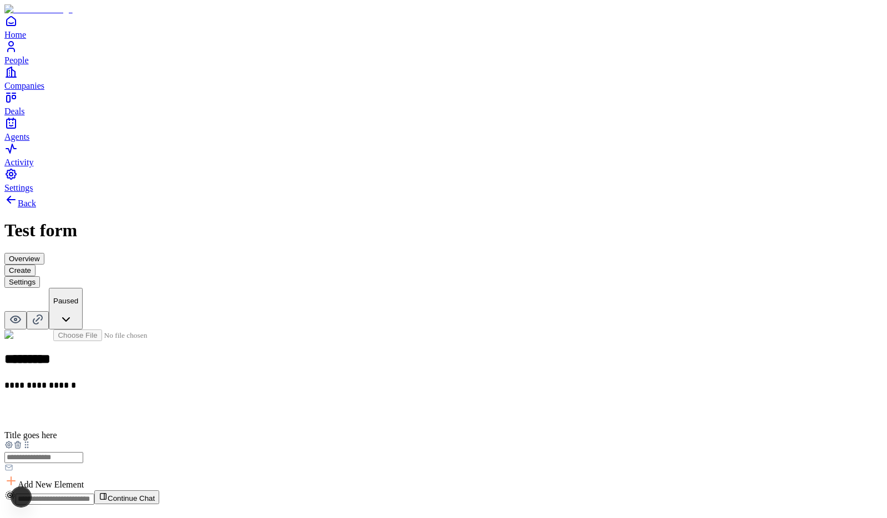
click at [20, 443] on icon at bounding box center [17, 445] width 5 height 5
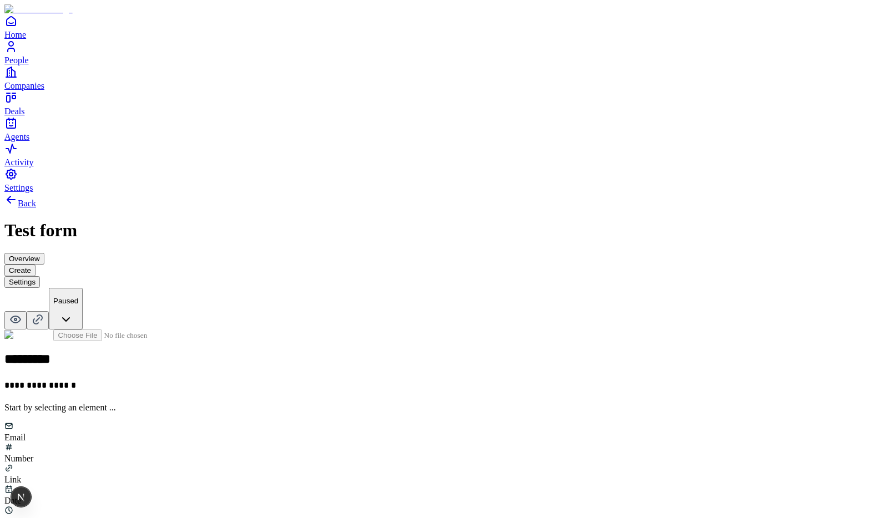
click at [332, 421] on div "Email" at bounding box center [443, 431] width 878 height 21
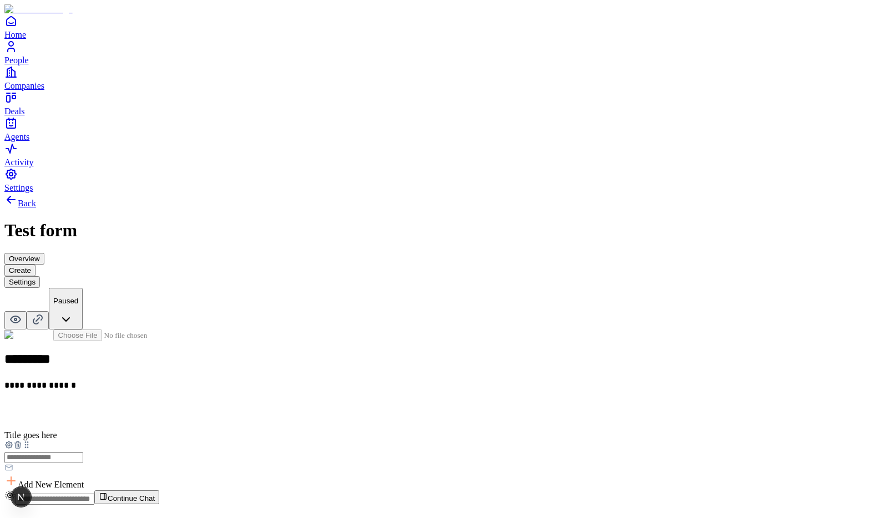
click at [40, 276] on button "Settings" at bounding box center [21, 282] width 35 height 12
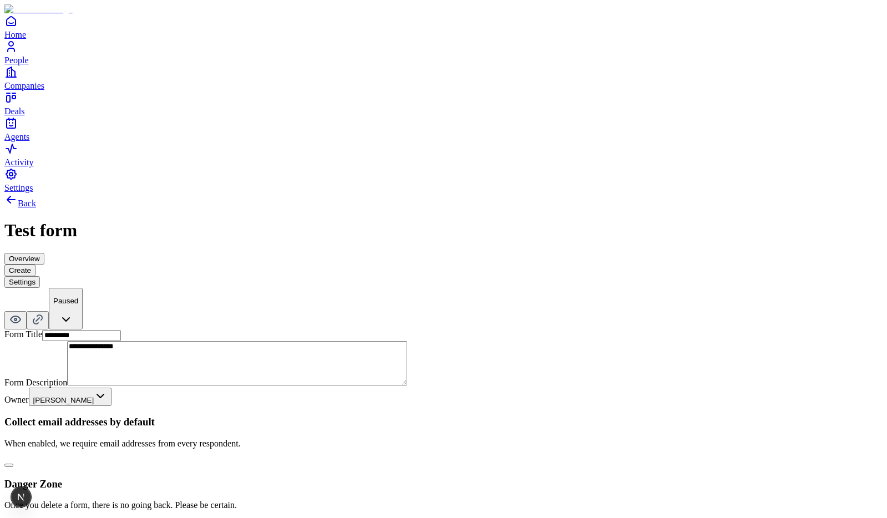
click at [35, 264] on button "Create" at bounding box center [19, 270] width 31 height 12
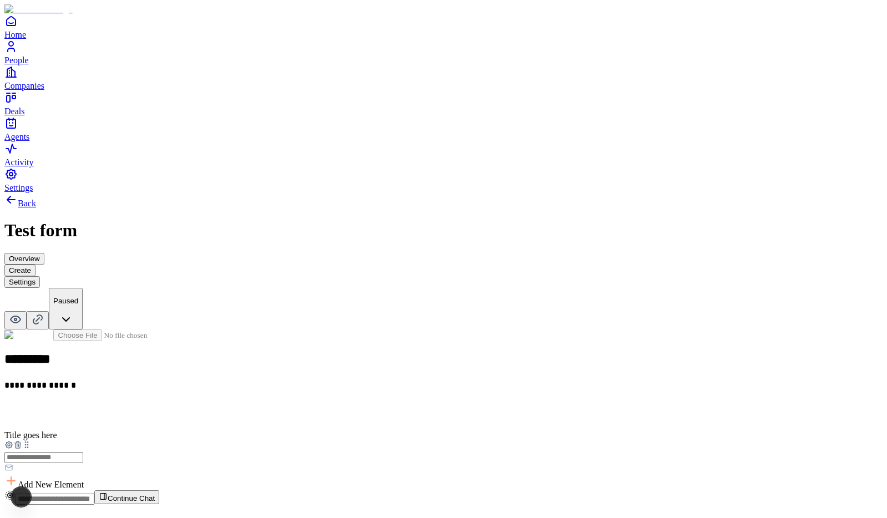
click at [22, 440] on icon at bounding box center [17, 444] width 9 height 9
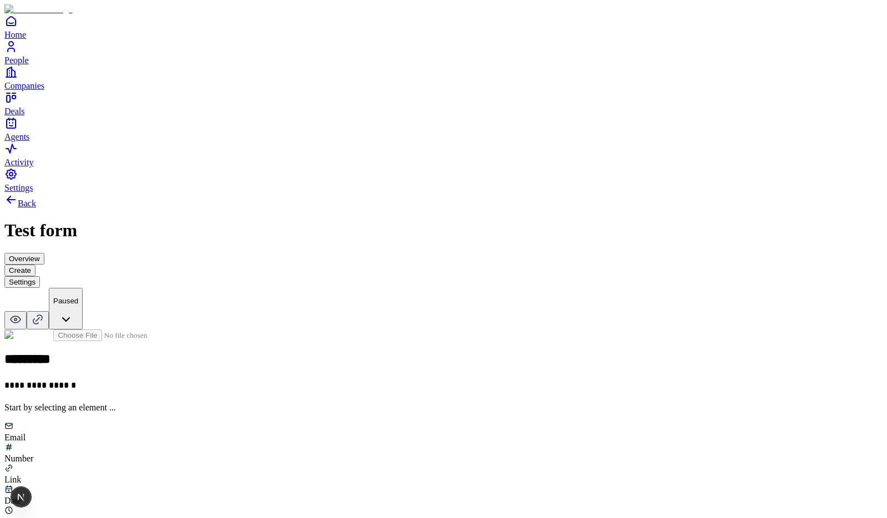
click at [334, 421] on div "Email" at bounding box center [443, 431] width 878 height 21
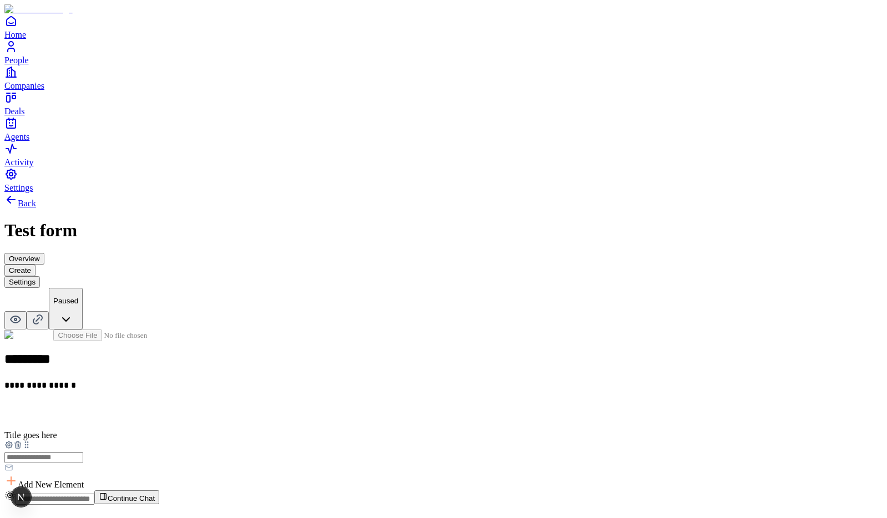
click at [22, 440] on icon at bounding box center [17, 444] width 9 height 9
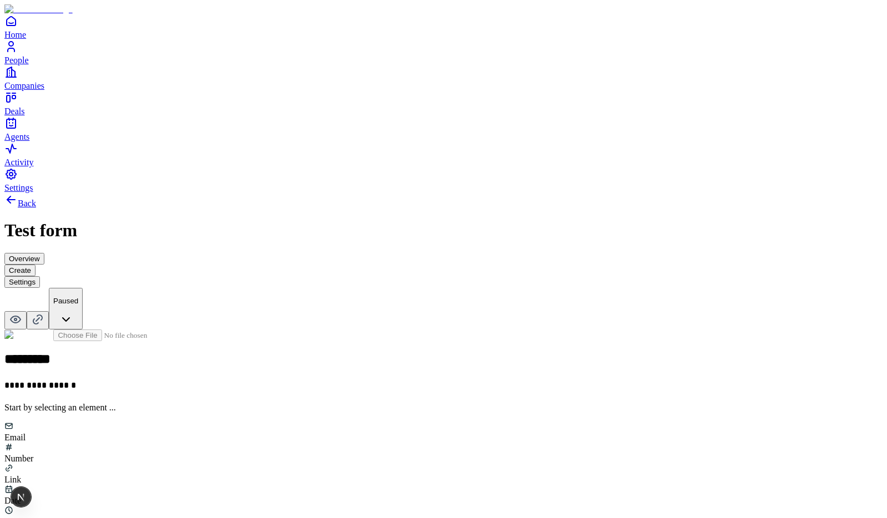
click at [40, 276] on button "Settings" at bounding box center [21, 282] width 35 height 12
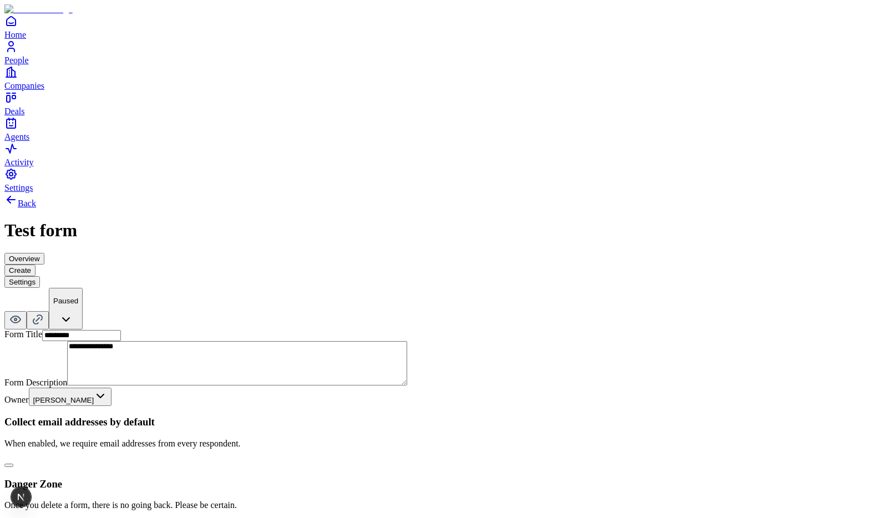
click at [35, 264] on button "Create" at bounding box center [19, 270] width 31 height 12
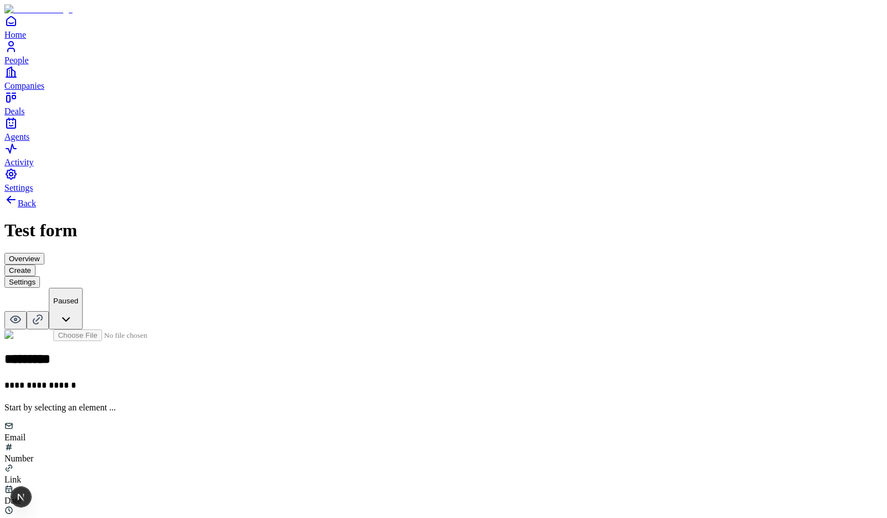
click at [337, 421] on div "Email" at bounding box center [443, 431] width 878 height 21
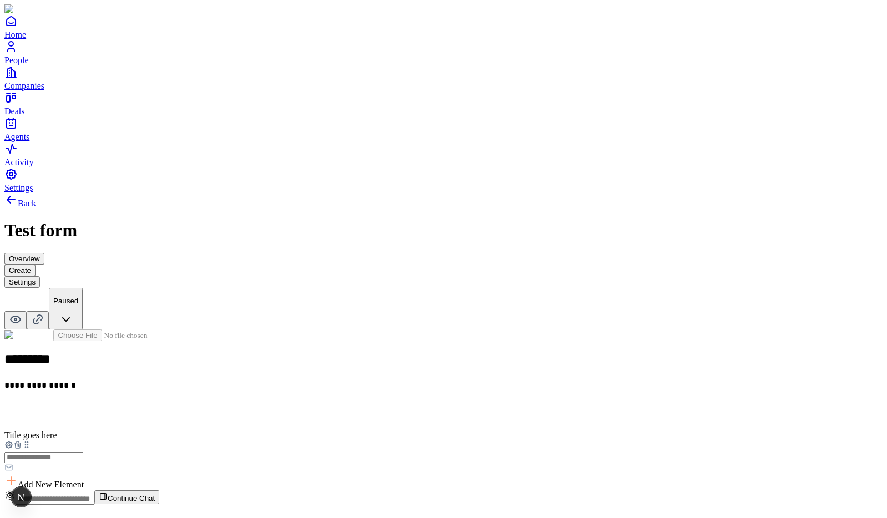
click at [40, 276] on button "Settings" at bounding box center [21, 282] width 35 height 12
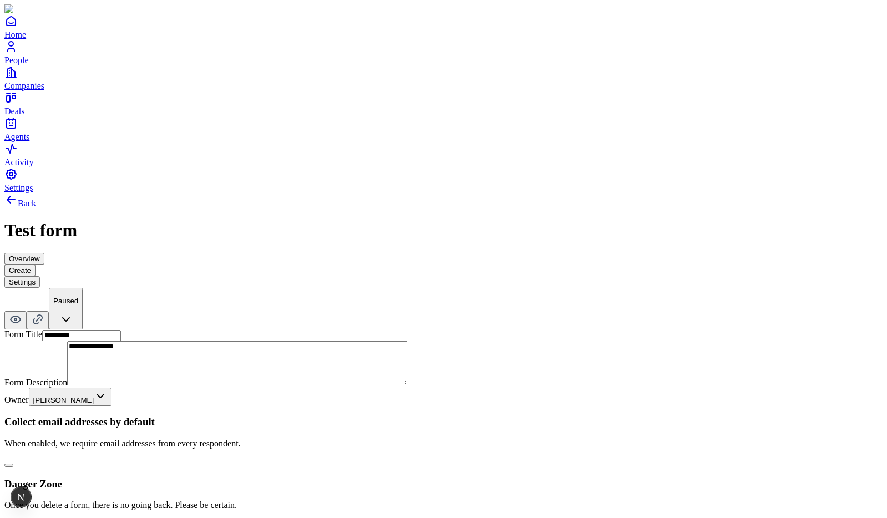
click at [35, 264] on button "Create" at bounding box center [19, 270] width 31 height 12
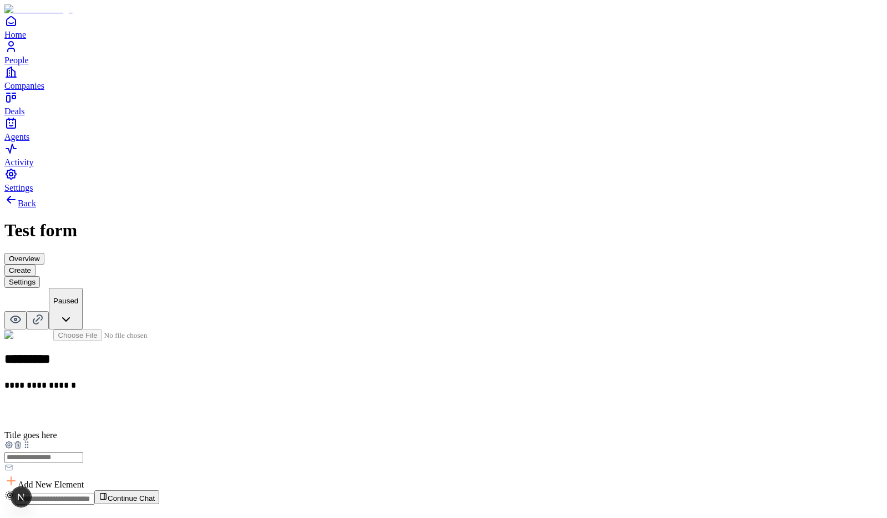
click at [22, 440] on icon at bounding box center [17, 444] width 9 height 9
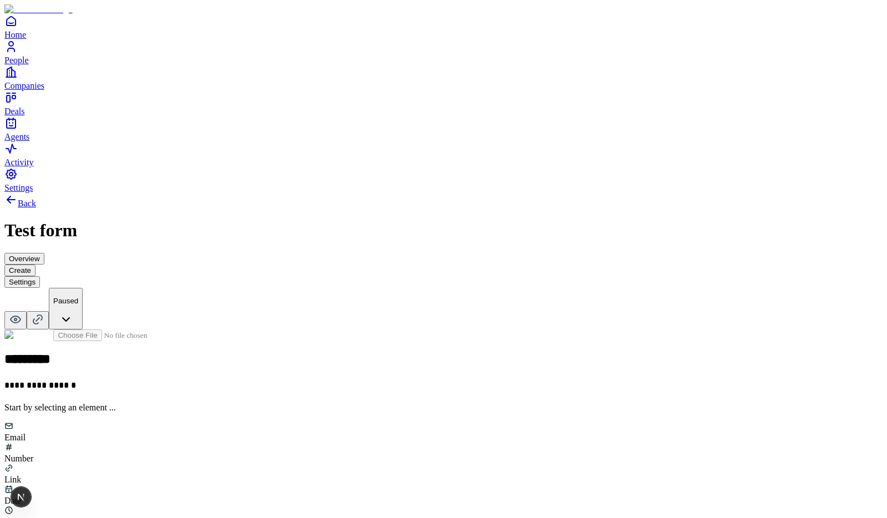
click at [401, 442] on div "Number" at bounding box center [443, 452] width 878 height 21
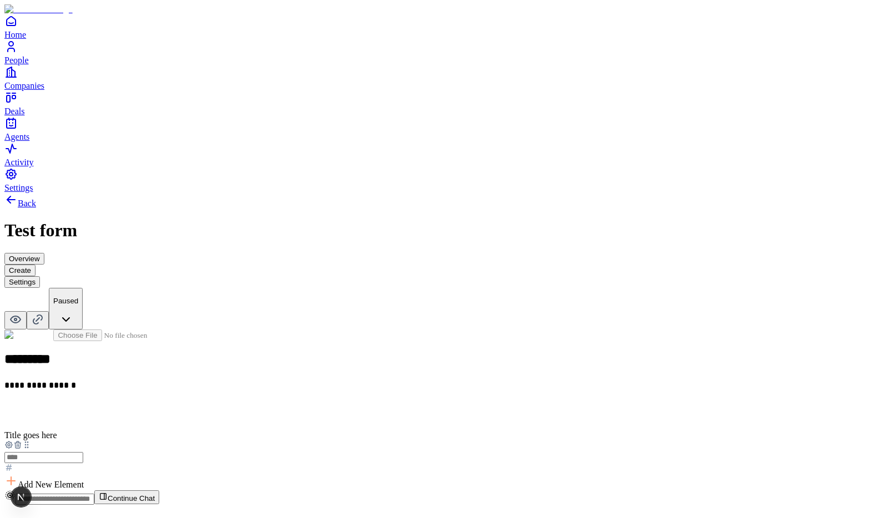
click at [364, 405] on h2 at bounding box center [443, 412] width 878 height 14
click at [375, 398] on div "**********" at bounding box center [443, 337] width 878 height 288
click at [40, 276] on button "Settings" at bounding box center [21, 282] width 35 height 12
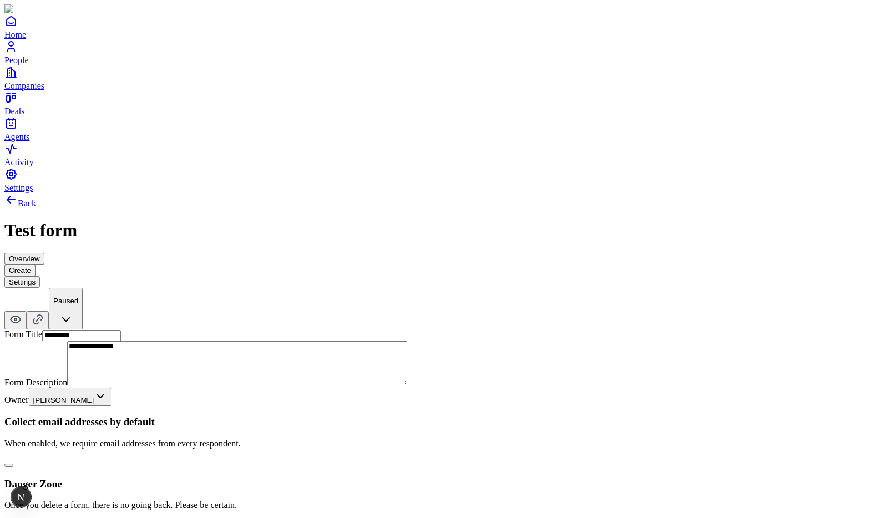
click at [13, 464] on button "button" at bounding box center [8, 465] width 9 height 3
click at [35, 264] on button "Create" at bounding box center [19, 270] width 31 height 12
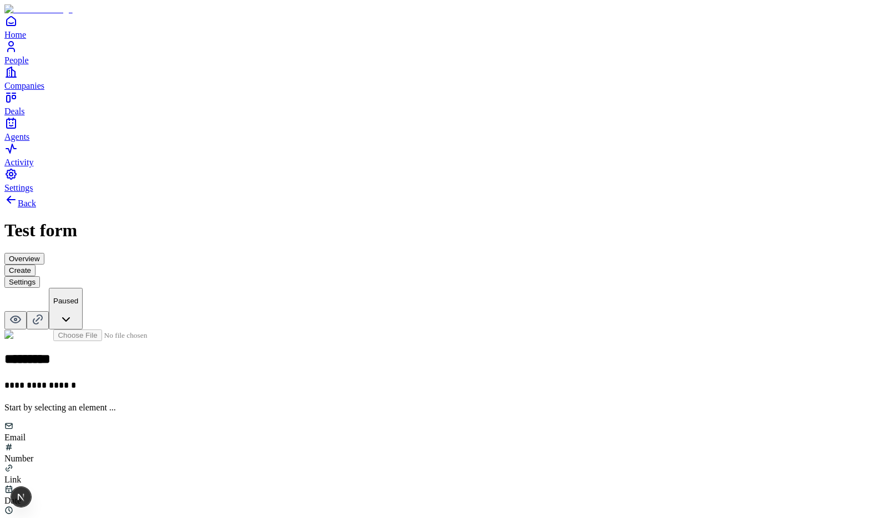
click at [391, 442] on div "Number" at bounding box center [443, 452] width 878 height 21
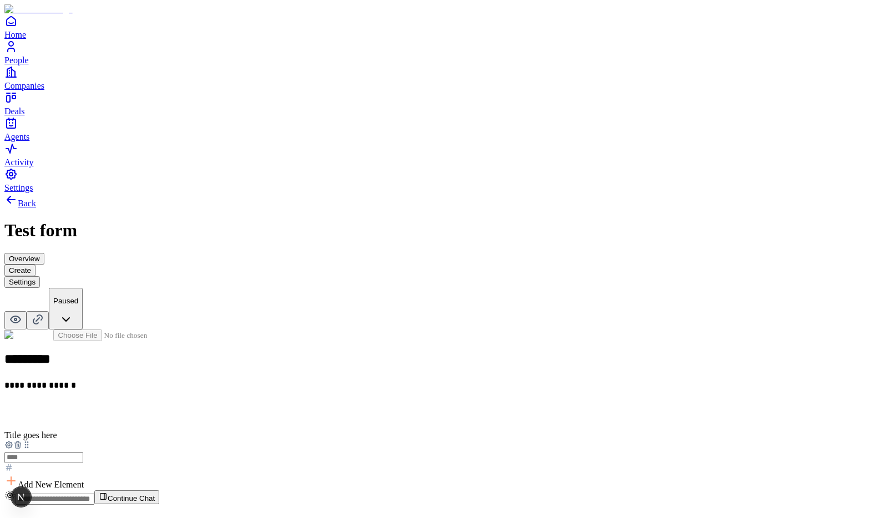
click at [40, 276] on button "Settings" at bounding box center [21, 282] width 35 height 12
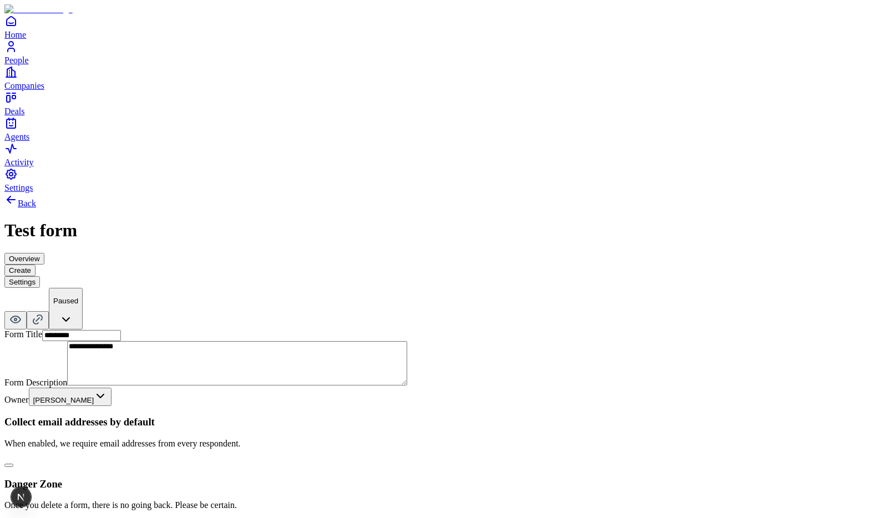
click at [35, 264] on button "Create" at bounding box center [19, 270] width 31 height 12
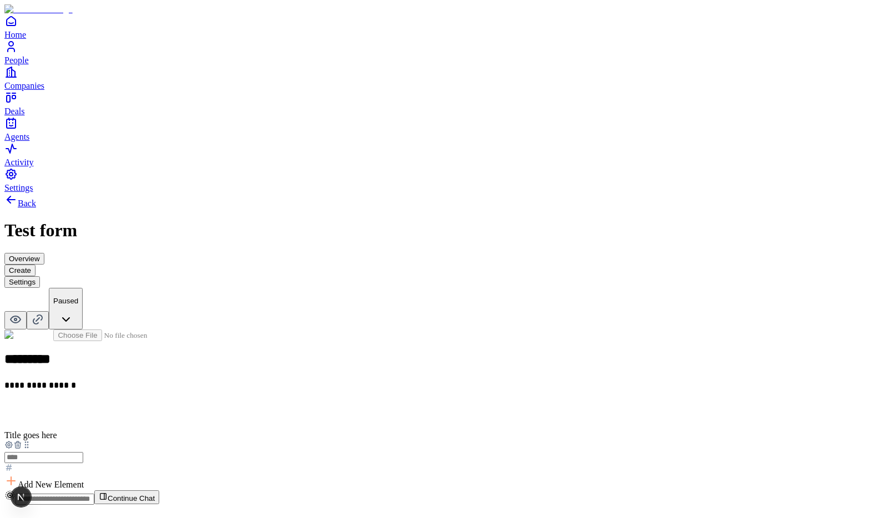
click at [84, 480] on span "Add New Element" at bounding box center [51, 484] width 66 height 9
click at [348, 316] on div "Email" at bounding box center [348, 305] width 68 height 21
click at [345, 405] on h2 at bounding box center [443, 412] width 878 height 14
click at [353, 492] on h2 at bounding box center [443, 499] width 878 height 14
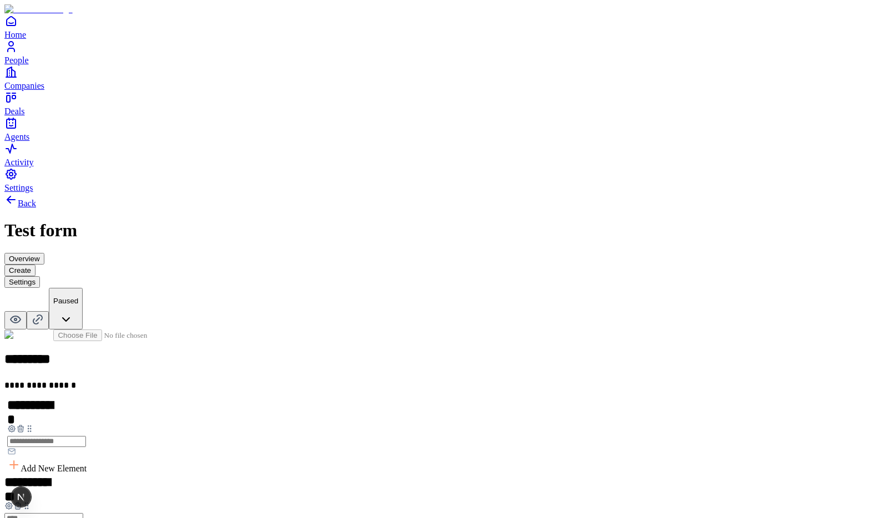
drag, startPoint x: 301, startPoint y: 330, endPoint x: 303, endPoint y: 232, distance: 98.2
click at [34, 424] on icon at bounding box center [29, 428] width 9 height 9
click at [40, 276] on button "Settings" at bounding box center [21, 282] width 35 height 12
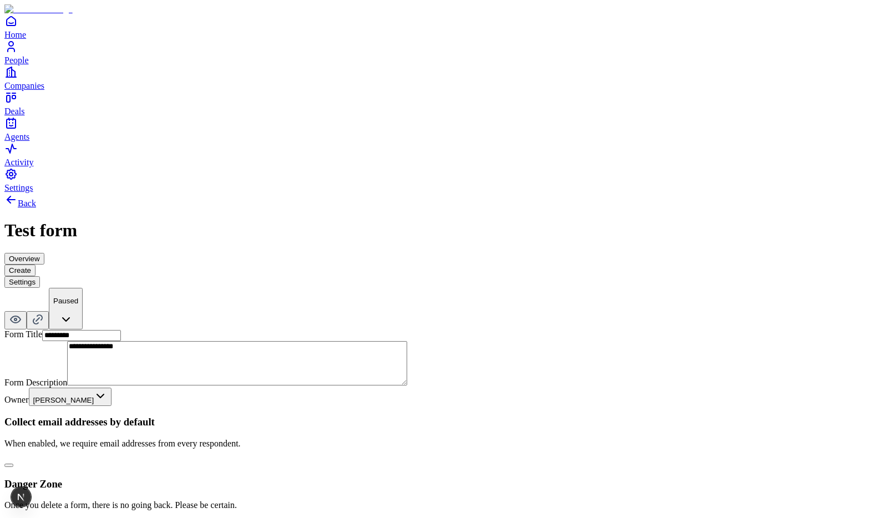
click at [35, 264] on button "Create" at bounding box center [19, 270] width 31 height 12
